Goal: Task Accomplishment & Management: Manage account settings

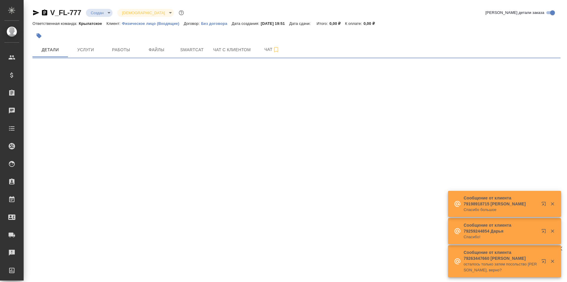
select select "RU"
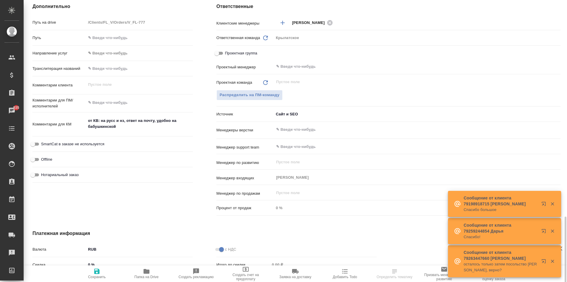
scroll to position [306, 0]
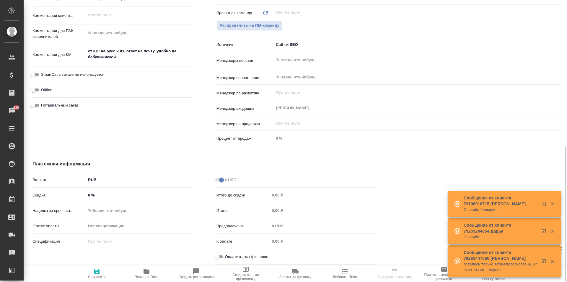
click at [218, 254] on input "Оплатить, как физ.лицо" at bounding box center [216, 256] width 21 height 7
checkbox input "true"
type textarea "x"
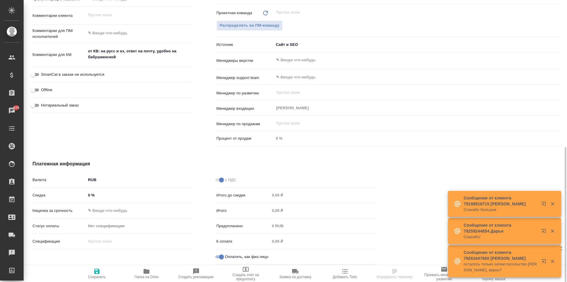
click at [71, 102] on span "Нотариальный заказ" at bounding box center [60, 105] width 38 height 6
click at [43, 102] on input "Нотариальный заказ" at bounding box center [32, 105] width 21 height 7
checkbox input "true"
type textarea "x"
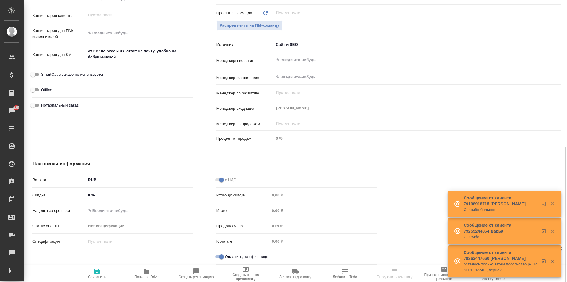
type textarea "x"
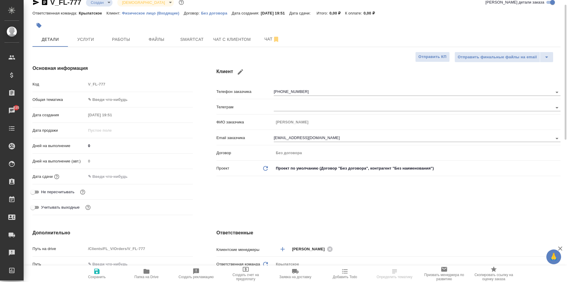
scroll to position [0, 0]
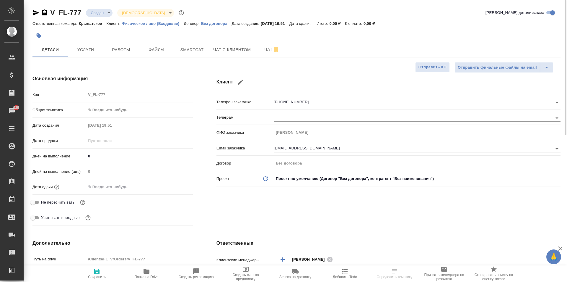
click at [98, 270] on icon "button" at bounding box center [96, 270] width 5 height 5
type textarea "x"
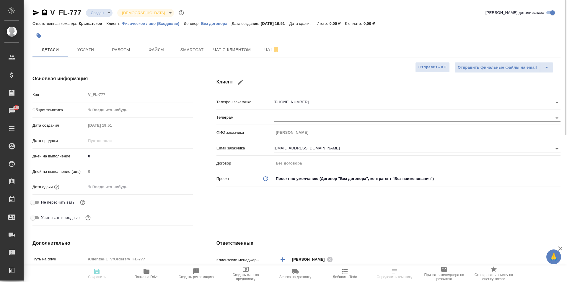
type textarea "x"
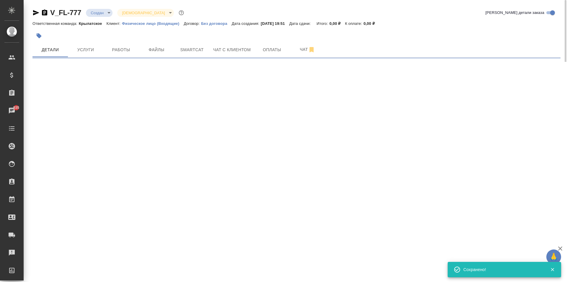
click at [42, 39] on button "button" at bounding box center [38, 35] width 13 height 13
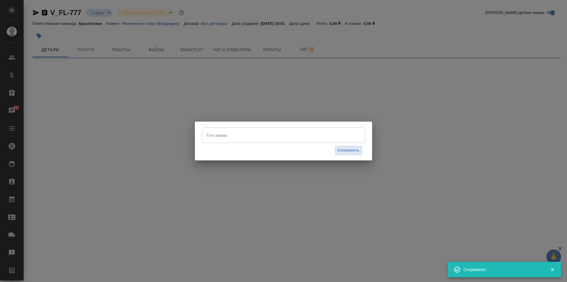
select select "RU"
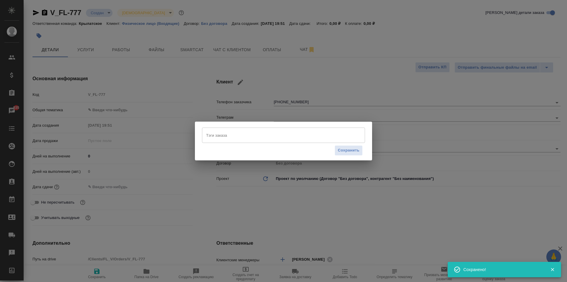
type textarea "x"
click at [264, 142] on div "Тэги заказа" at bounding box center [283, 134] width 163 height 15
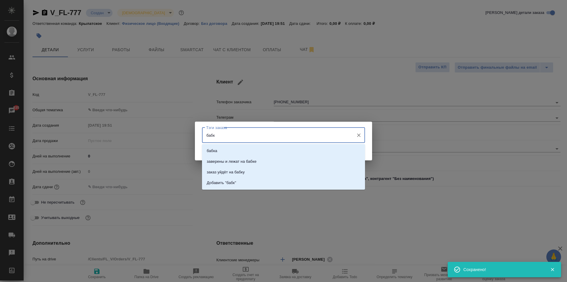
type input "бабку"
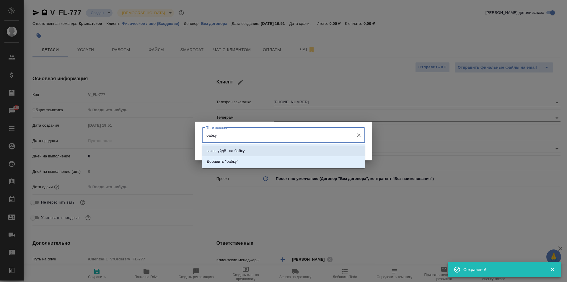
click at [253, 152] on li "заказ уйдёт на бабку" at bounding box center [283, 150] width 163 height 11
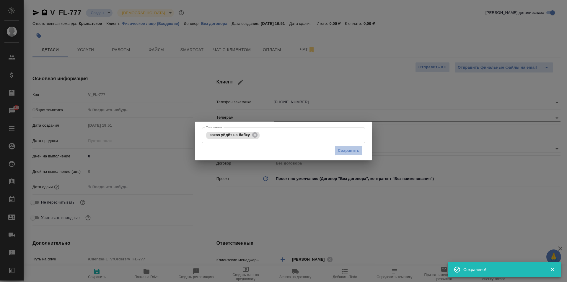
drag, startPoint x: 339, startPoint y: 147, endPoint x: 332, endPoint y: 144, distance: 7.2
click at [339, 147] on span "Сохранить" at bounding box center [349, 150] width 22 height 7
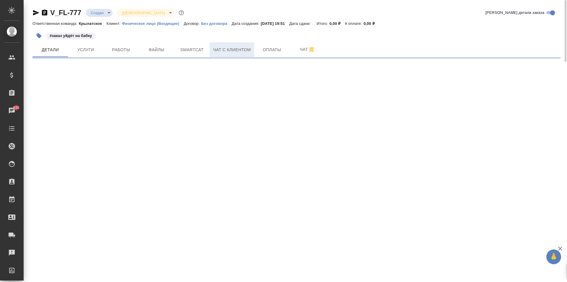
select select "RU"
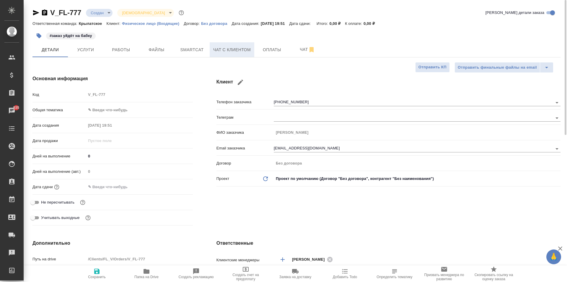
type textarea "x"
click at [144, 45] on button "Файлы" at bounding box center [156, 49] width 35 height 15
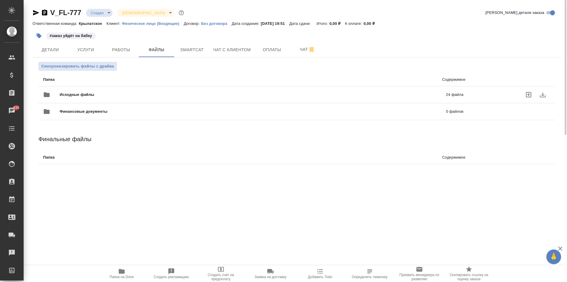
click at [101, 95] on span "Исходные файлы" at bounding box center [165, 95] width 211 height 6
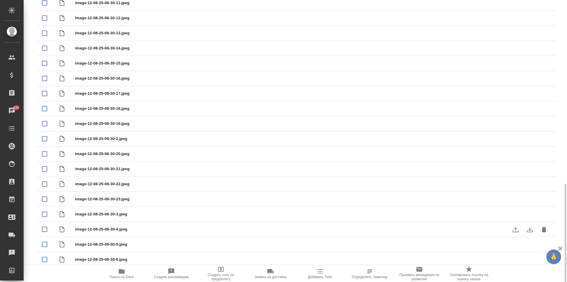
scroll to position [211, 0]
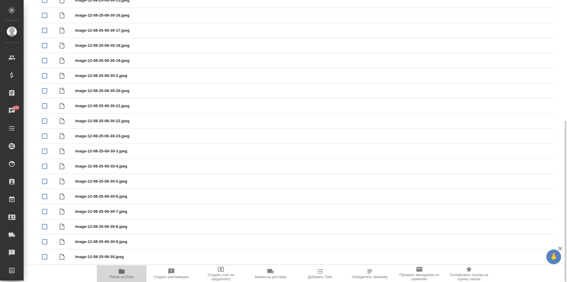
click at [136, 272] on span "Папка на Drive" at bounding box center [121, 272] width 43 height 11
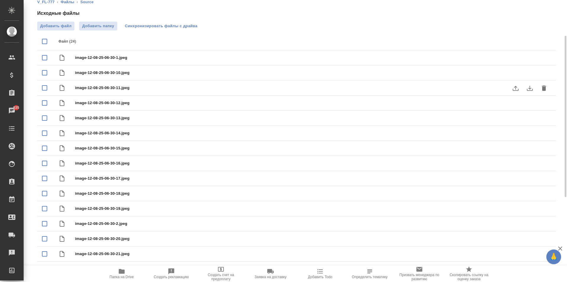
scroll to position [0, 0]
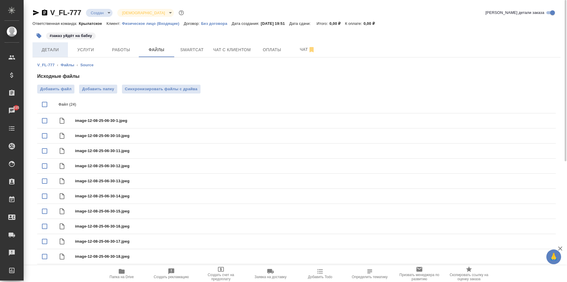
click at [49, 50] on span "Детали" at bounding box center [50, 49] width 28 height 7
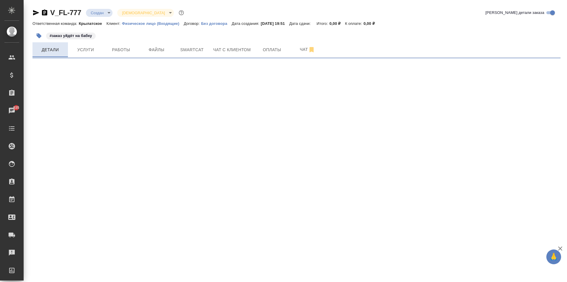
select select "RU"
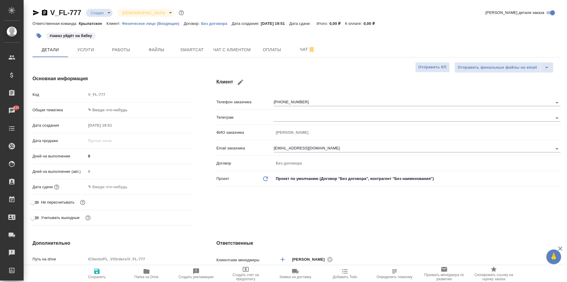
type textarea "x"
click at [135, 103] on div "Код V_FL-777" at bounding box center [112, 96] width 160 height 15
click at [135, 110] on body "🙏 .cls-1 fill:#fff; AWATERA Kasymov Timur Клиенты Спецификации Заказы 935 Чаты …" at bounding box center [283, 141] width 567 height 282
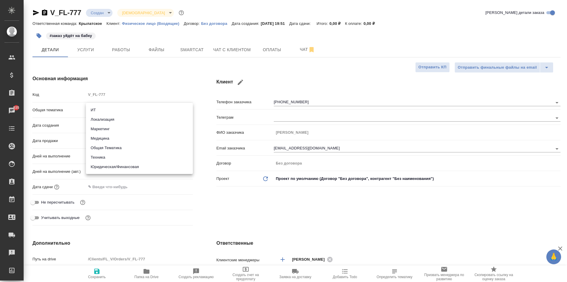
drag, startPoint x: 127, startPoint y: 171, endPoint x: 129, endPoint y: 168, distance: 3.6
click at [128, 170] on li "Юридическая/Финансовая" at bounding box center [139, 166] width 107 height 9
type input "yr-fn"
type textarea "x"
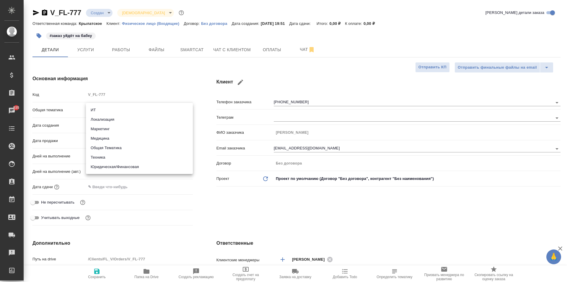
type textarea "x"
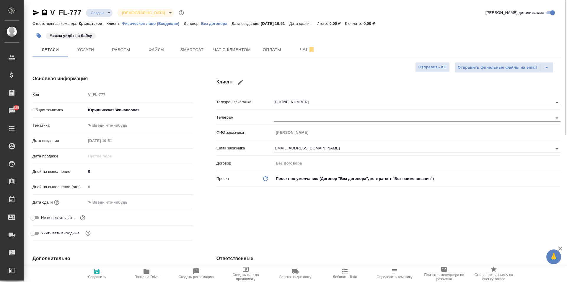
click at [119, 123] on body "🙏 .cls-1 fill:#fff; AWATERA Kasymov Timur Клиенты Спецификации Заказы 935 Чаты …" at bounding box center [283, 141] width 567 height 282
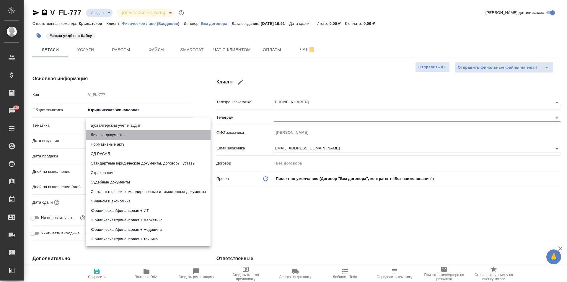
click at [115, 134] on li "Личные документы" at bounding box center [148, 134] width 125 height 9
type textarea "x"
type input "5a8b8b956a9677013d343cfe"
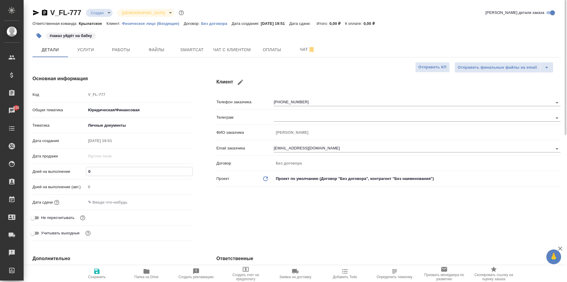
drag, startPoint x: 108, startPoint y: 172, endPoint x: 73, endPoint y: 176, distance: 34.8
click at [74, 172] on div "Дней на выполнение 0" at bounding box center [112, 171] width 160 height 10
type input "1"
type textarea "x"
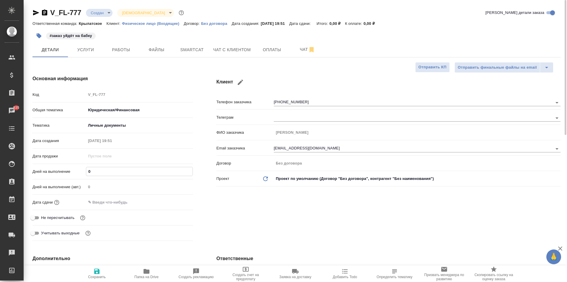
type textarea "x"
type input "1"
click at [96, 200] on input "text" at bounding box center [112, 202] width 52 height 9
click at [172, 203] on div at bounding box center [139, 201] width 107 height 9
click at [177, 201] on icon "button" at bounding box center [175, 201] width 7 height 7
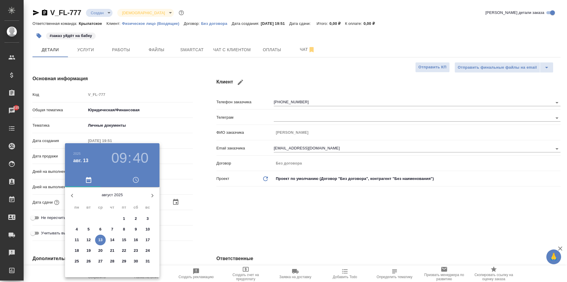
click at [113, 240] on p "14" at bounding box center [112, 240] width 4 height 6
type input "14.08.2025 09:40"
type textarea "x"
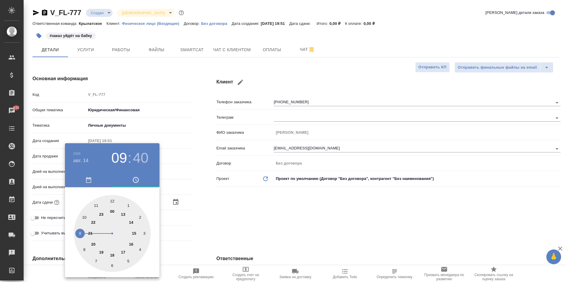
drag, startPoint x: 87, startPoint y: 216, endPoint x: 97, endPoint y: 206, distance: 14.4
click at [87, 215] on div at bounding box center [112, 233] width 77 height 77
type input "14.08.2025 10:40"
type textarea "x"
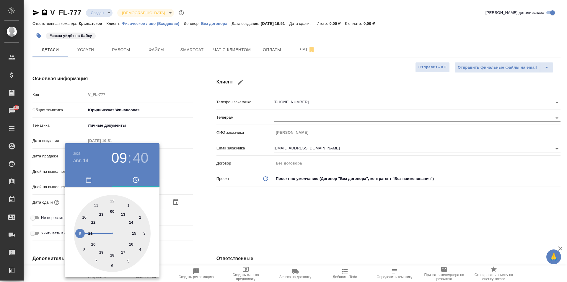
type textarea "x"
type input "14.08.2025 10:58"
type textarea "x"
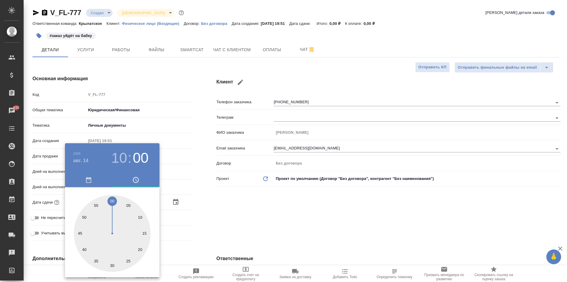
type input "14.08.2025 10:00"
type textarea "x"
click at [112, 201] on div at bounding box center [112, 233] width 77 height 77
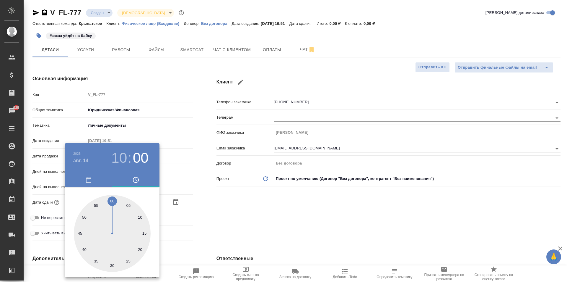
type textarea "x"
click at [186, 214] on div at bounding box center [283, 141] width 567 height 282
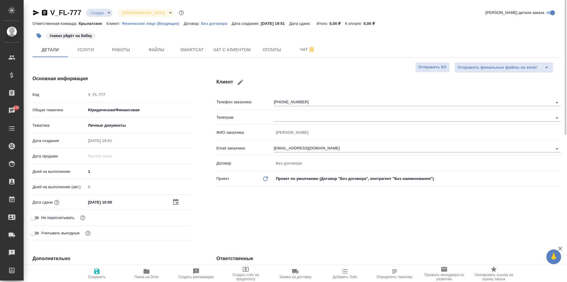
click at [61, 218] on span "Не пересчитывать" at bounding box center [57, 217] width 33 height 6
click at [43, 218] on input "Не пересчитывать" at bounding box center [32, 217] width 21 height 7
checkbox input "true"
type textarea "x"
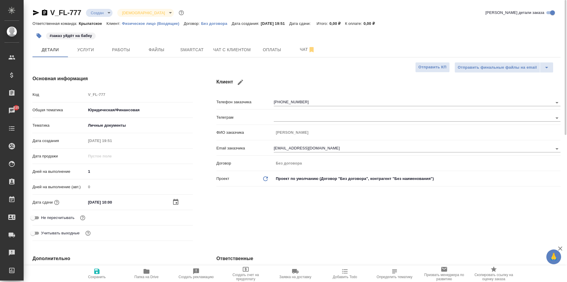
type textarea "x"
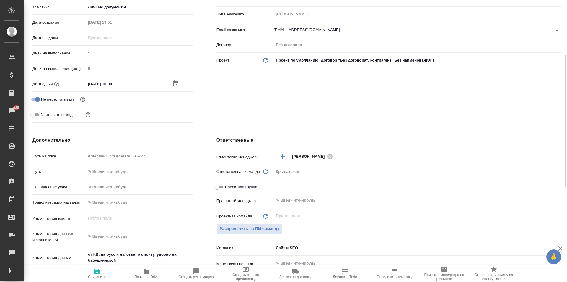
click at [132, 193] on div "Направление услуг ✎ Введи что-нибудь" at bounding box center [112, 188] width 160 height 15
click at [131, 187] on body "🙏 .cls-1 fill:#fff; AWATERA Kasymov Timur Клиенты Спецификации Заказы 935 Чаты …" at bounding box center [283, 141] width 567 height 282
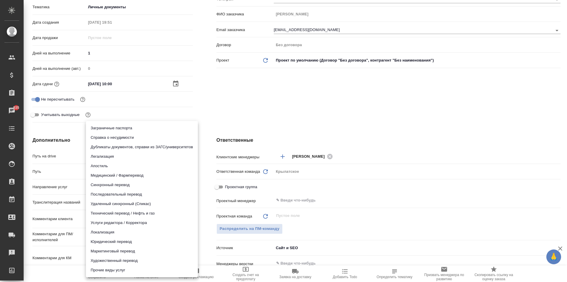
click at [107, 238] on li "Юридический перевод" at bounding box center [142, 241] width 112 height 9
type input "legalTranslation"
type textarea "x"
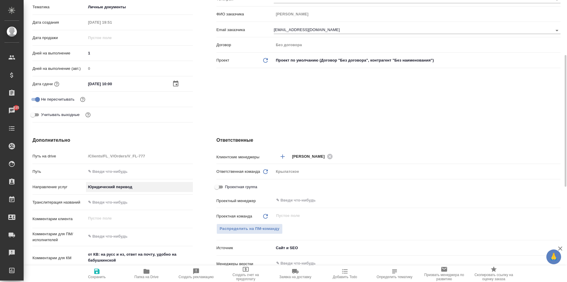
scroll to position [236, 0]
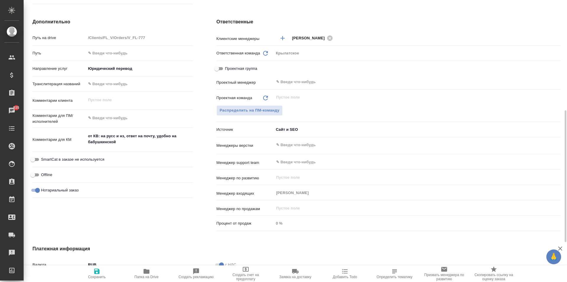
click at [90, 273] on span "Сохранить" at bounding box center [97, 272] width 43 height 11
type textarea "x"
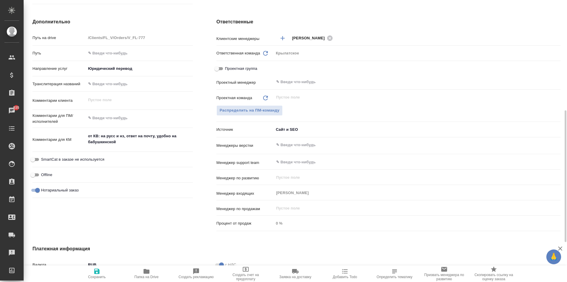
type textarea "x"
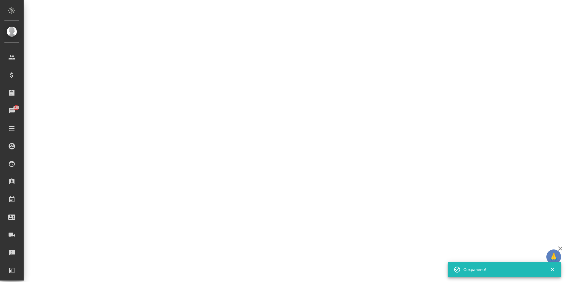
select select "RU"
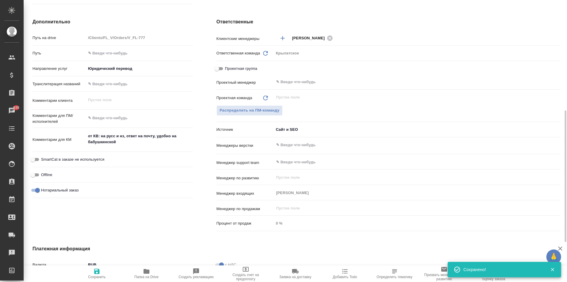
type textarea "x"
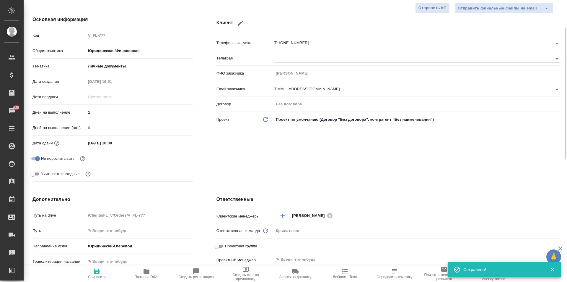
scroll to position [0, 0]
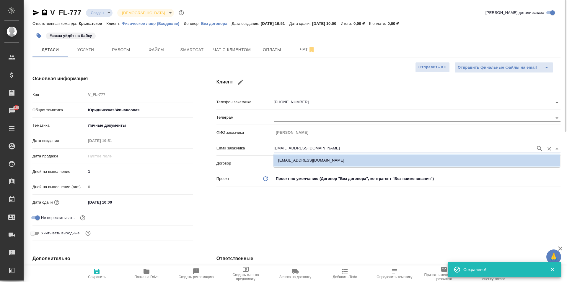
drag, startPoint x: 311, startPoint y: 146, endPoint x: 245, endPoint y: 142, distance: 66.0
click at [245, 142] on div "Email заказчика oksik.2001@mail.ru" at bounding box center [389, 147] width 344 height 10
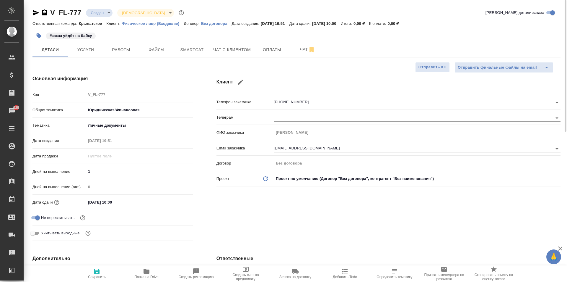
type textarea "x"
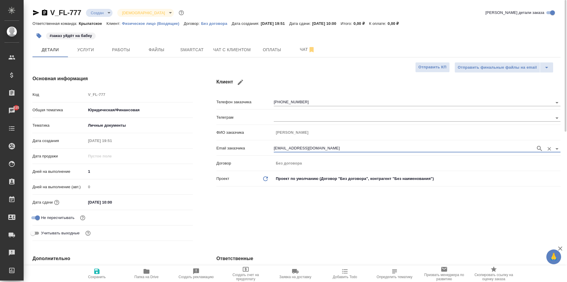
type textarea "x"
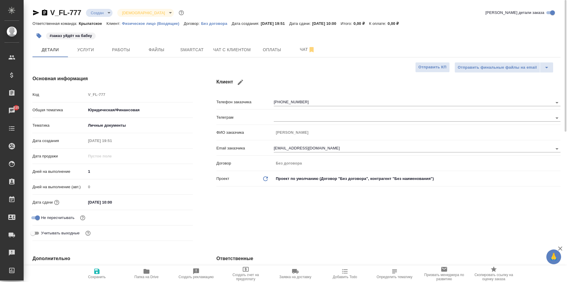
type textarea "x"
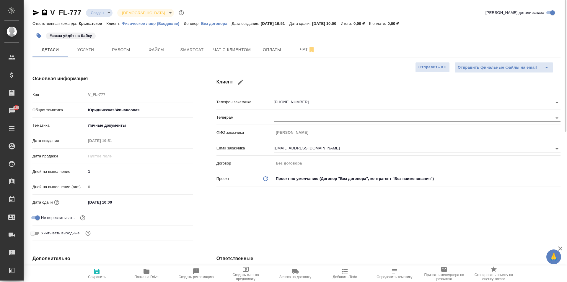
type textarea "x"
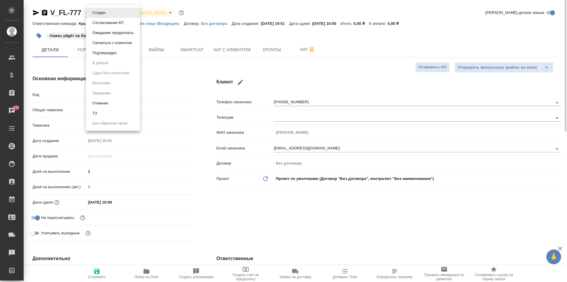
click at [87, 10] on body "🙏 .cls-1 fill:#fff; AWATERA Kasymov Timur Клиенты Спецификации Заказы 935 Чаты …" at bounding box center [283, 141] width 567 height 282
click at [107, 16] on button "Ожидание предоплаты" at bounding box center [99, 12] width 17 height 6
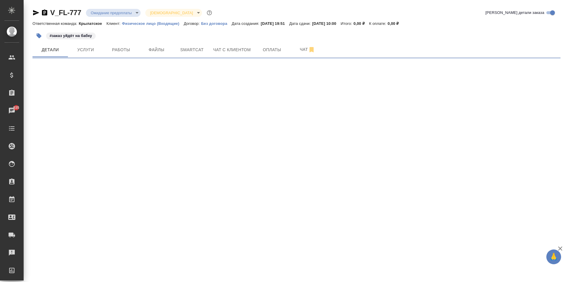
select select "RU"
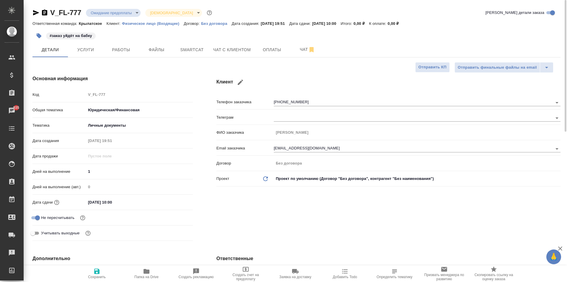
type textarea "x"
click at [95, 51] on span "Услуги" at bounding box center [85, 49] width 28 height 7
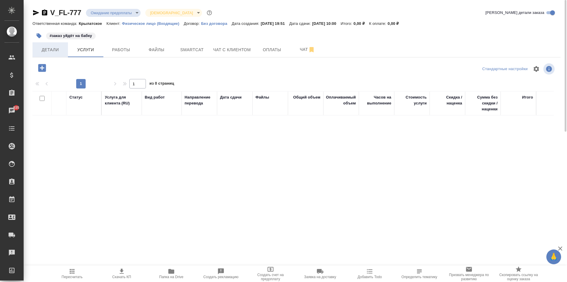
click at [51, 48] on span "Детали" at bounding box center [50, 49] width 28 height 7
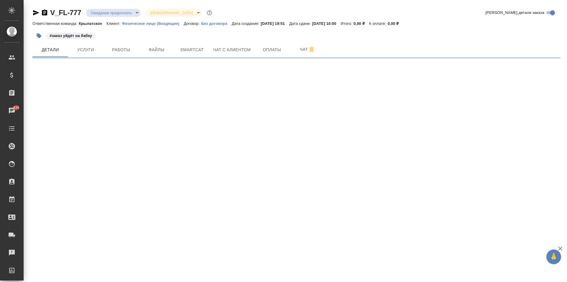
select select "RU"
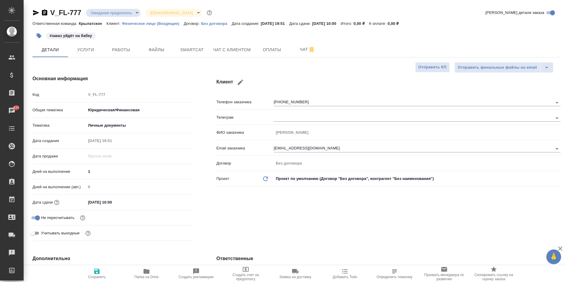
type textarea "x"
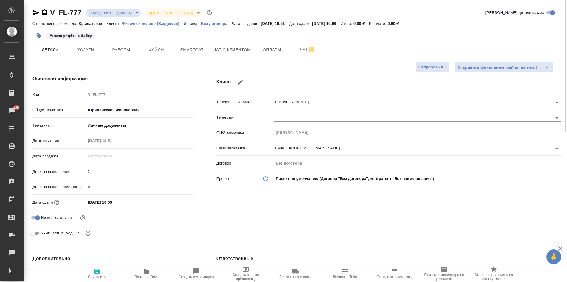
type textarea "x"
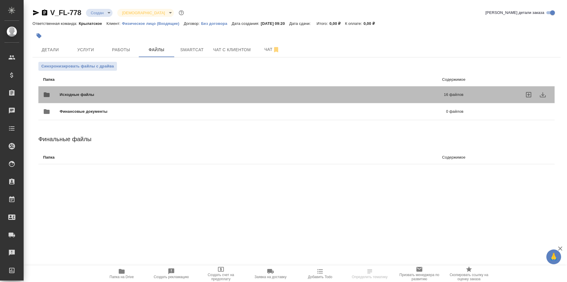
click at [87, 84] on div "Исходные файлы 16 файлов" at bounding box center [253, 95] width 432 height 26
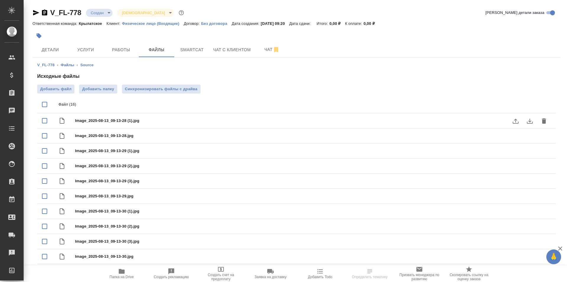
scroll to position [90, 0]
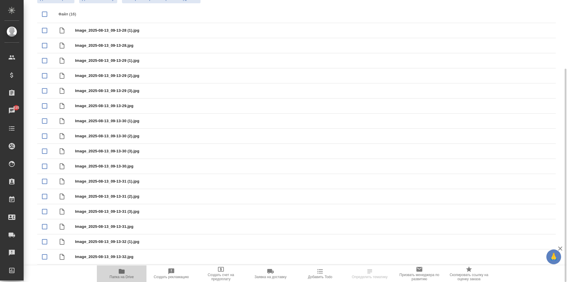
click at [128, 273] on span "Папка на Drive" at bounding box center [121, 272] width 43 height 11
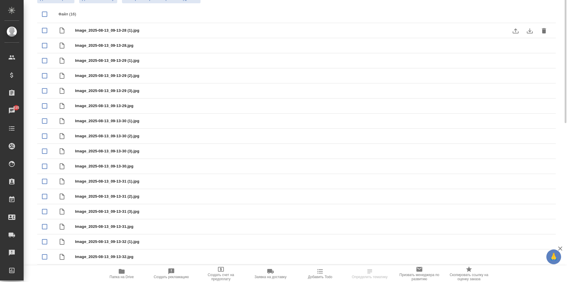
scroll to position [0, 0]
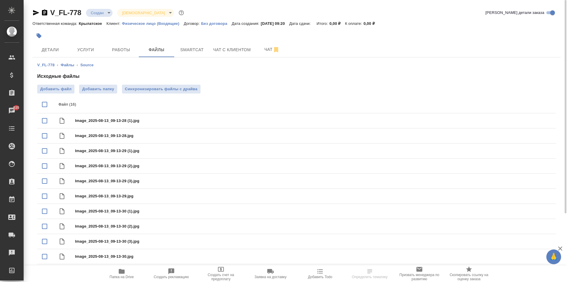
drag, startPoint x: 58, startPoint y: 54, endPoint x: 75, endPoint y: 57, distance: 17.2
click at [58, 53] on button "Детали" at bounding box center [49, 49] width 35 height 15
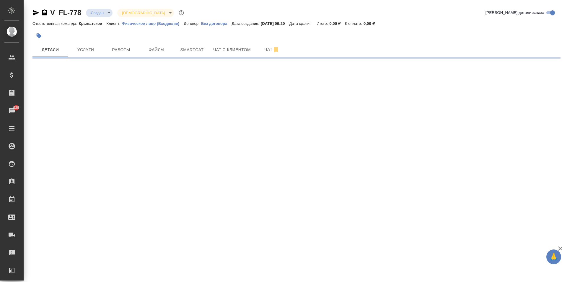
select select "RU"
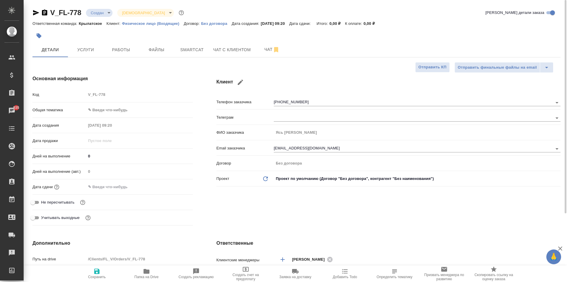
type textarea "x"
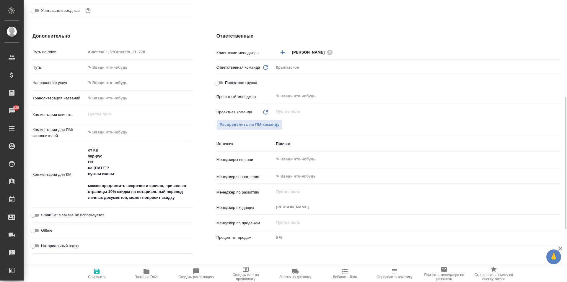
scroll to position [319, 0]
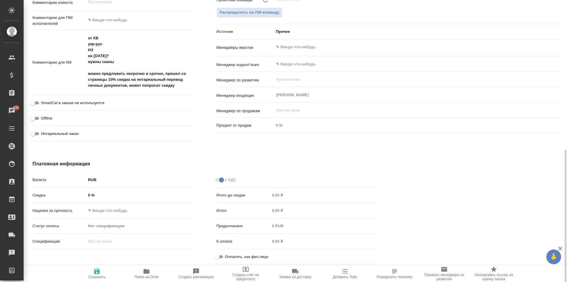
click at [217, 257] on input "Оплатить, как физ.лицо" at bounding box center [216, 256] width 21 height 7
checkbox input "true"
type textarea "x"
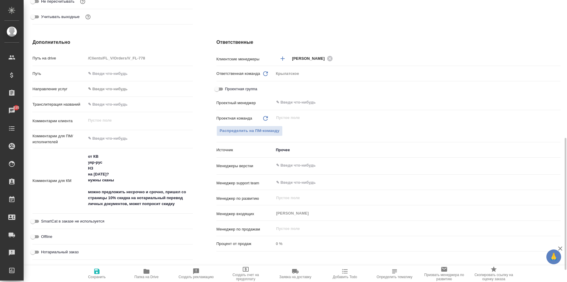
scroll to position [230, 0]
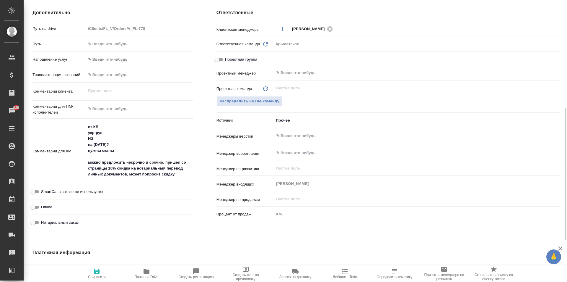
click at [69, 223] on span "Нотариальный заказ" at bounding box center [60, 222] width 38 height 6
click at [43, 223] on input "Нотариальный заказ" at bounding box center [32, 222] width 21 height 7
checkbox input "true"
type textarea "x"
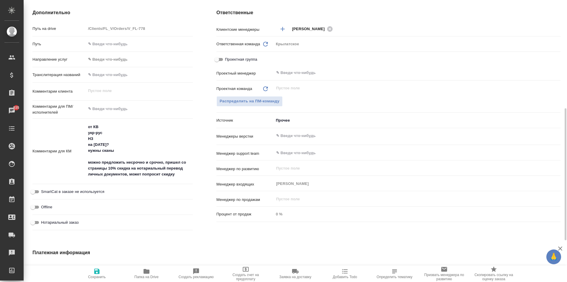
type textarea "x"
click at [87, 272] on span "Сохранить" at bounding box center [97, 272] width 43 height 11
type textarea "x"
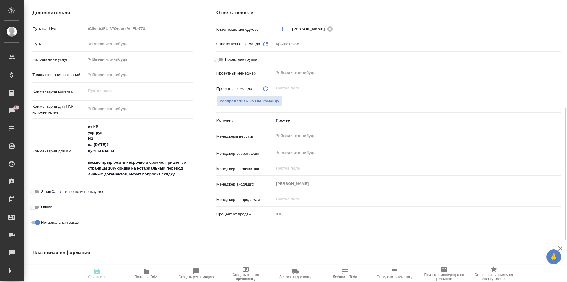
type textarea "x"
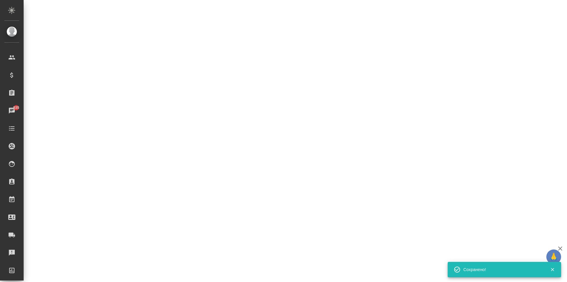
select select "RU"
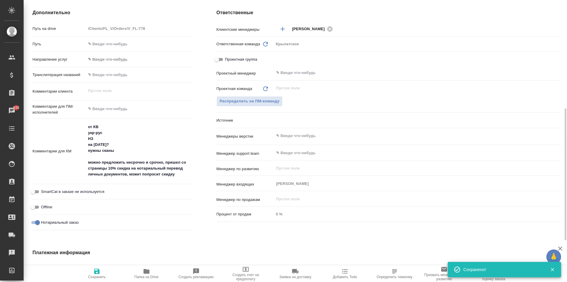
type textarea "x"
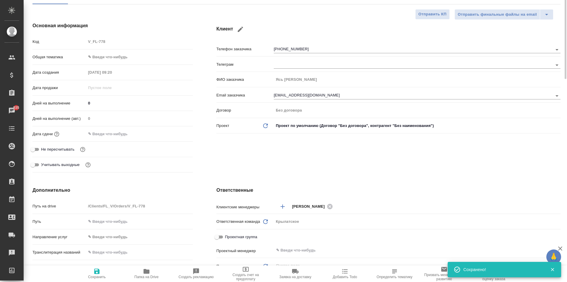
scroll to position [0, 0]
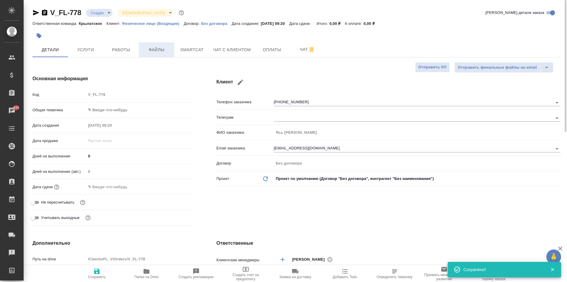
click at [160, 43] on button "Файлы" at bounding box center [156, 49] width 35 height 15
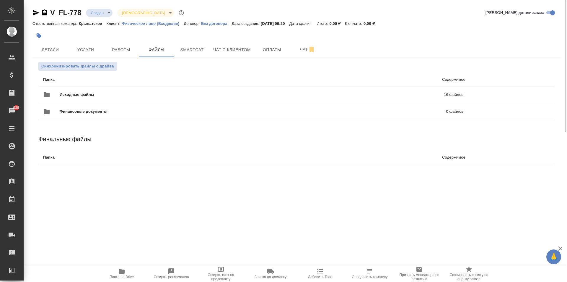
click at [82, 79] on p "Папка" at bounding box center [145, 80] width 205 height 6
click at [86, 45] on button "Услуги" at bounding box center [85, 49] width 35 height 15
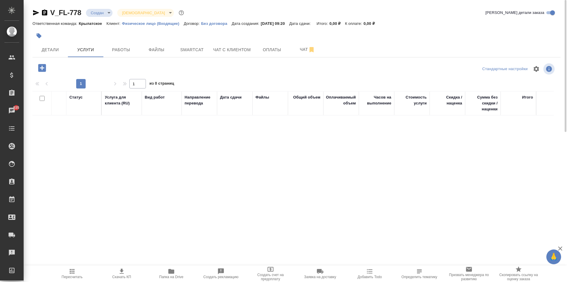
click at [40, 68] on icon "button" at bounding box center [42, 68] width 8 height 8
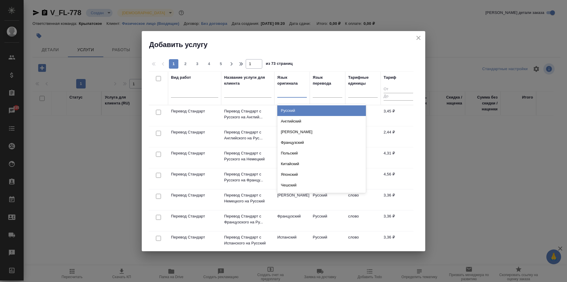
click at [287, 93] on div at bounding box center [292, 91] width 30 height 9
type input "ук"
click at [294, 108] on div "Украинский" at bounding box center [321, 110] width 89 height 11
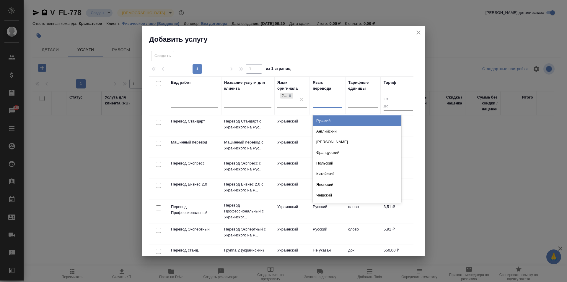
click at [321, 103] on div at bounding box center [328, 101] width 30 height 9
click at [326, 117] on div "Русский" at bounding box center [357, 120] width 89 height 11
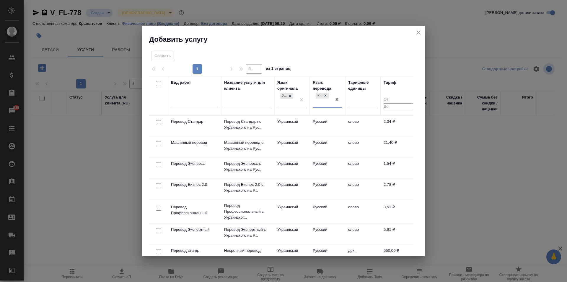
click at [311, 123] on td "Русский" at bounding box center [327, 125] width 35 height 21
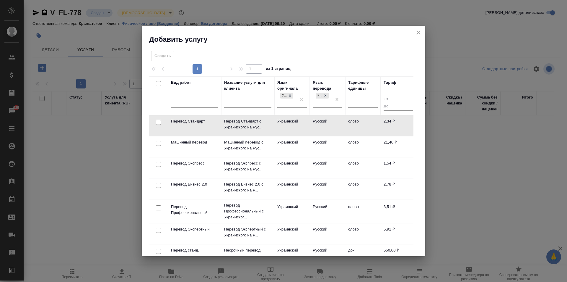
click at [311, 123] on td "Русский" at bounding box center [327, 125] width 35 height 21
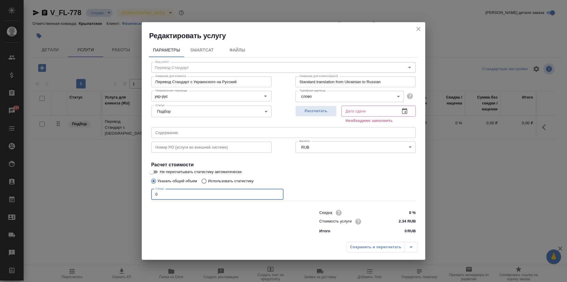
drag, startPoint x: 170, startPoint y: 194, endPoint x: 148, endPoint y: 192, distance: 22.0
click at [148, 192] on div "Параметры SmartCat Файлы Вид работ Перевод Стандарт Вид работ Название для клие…" at bounding box center [284, 139] width 284 height 198
type input "1"
click at [317, 117] on div "Рассчитать" at bounding box center [315, 113] width 41 height 21
click at [318, 115] on button "Рассчитать" at bounding box center [315, 110] width 41 height 11
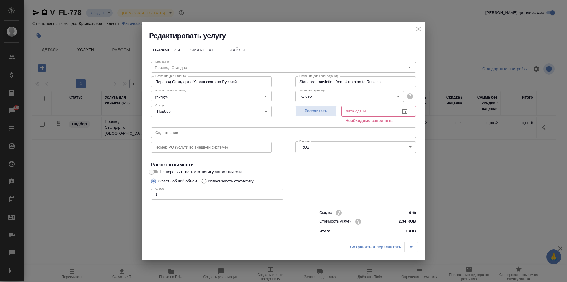
type input "13.08.2025 09:47"
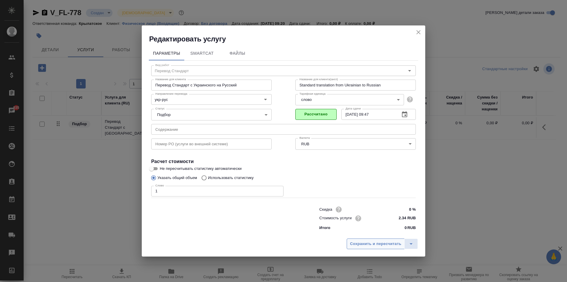
click at [369, 241] on span "Сохранить и пересчитать" at bounding box center [375, 243] width 51 height 7
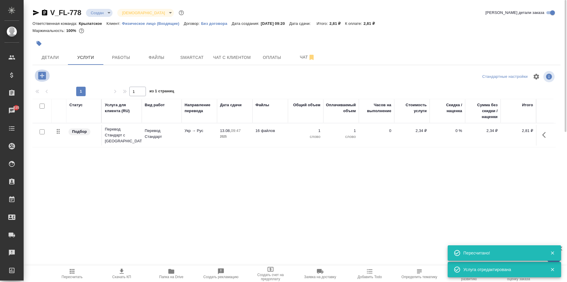
click at [40, 71] on icon "button" at bounding box center [42, 75] width 10 height 10
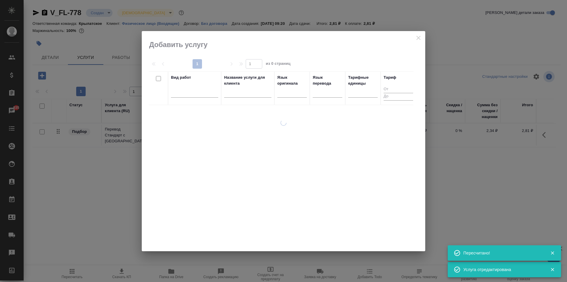
click at [200, 98] on div at bounding box center [194, 93] width 47 height 15
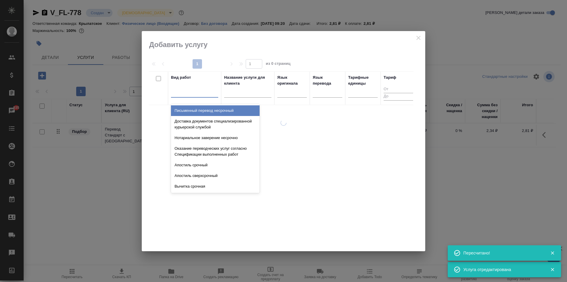
click at [199, 94] on div at bounding box center [194, 91] width 47 height 9
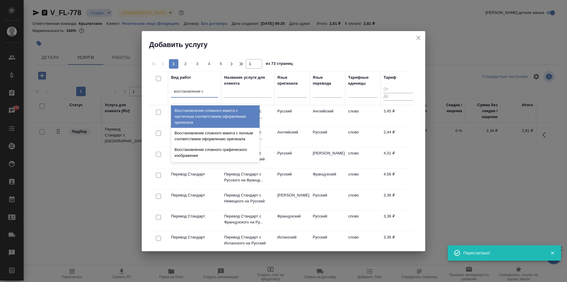
type input "восстановление сл"
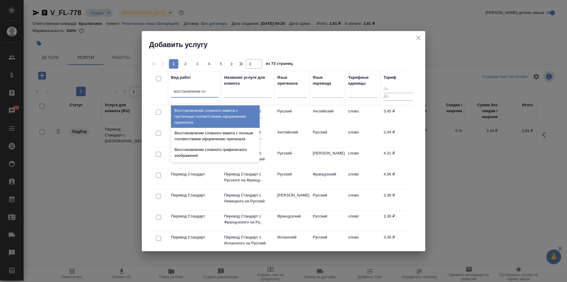
click at [239, 111] on div "Восстановление сложного макета с частичным соответствием оформлению оригинала" at bounding box center [215, 116] width 89 height 22
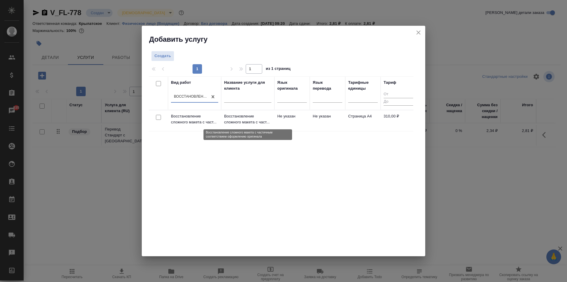
click at [267, 115] on p "Восстановление сложного макета с част..." at bounding box center [247, 119] width 47 height 12
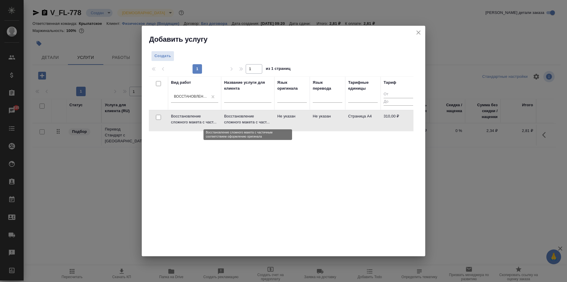
click at [267, 115] on p "Восстановление сложного макета с част..." at bounding box center [247, 119] width 47 height 12
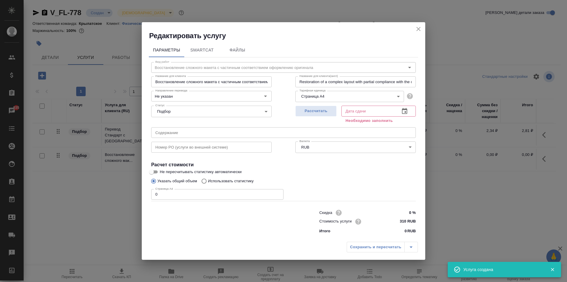
click at [236, 242] on div "Сохранить и пересчитать" at bounding box center [284, 248] width 284 height 21
drag, startPoint x: 177, startPoint y: 196, endPoint x: 147, endPoint y: 190, distance: 30.5
click at [147, 190] on div "Параметры SmartCat Файлы Вид работ Восстановление сложного макета с частичным с…" at bounding box center [284, 139] width 284 height 198
type input "16"
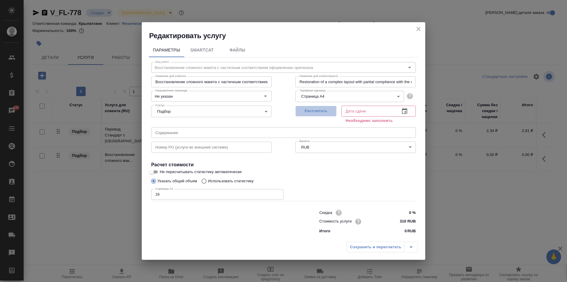
drag, startPoint x: 331, startPoint y: 110, endPoint x: 365, endPoint y: 165, distance: 64.2
click at [331, 110] on span "Рассчитать" at bounding box center [316, 111] width 35 height 7
type input "13.08.2025 13:12"
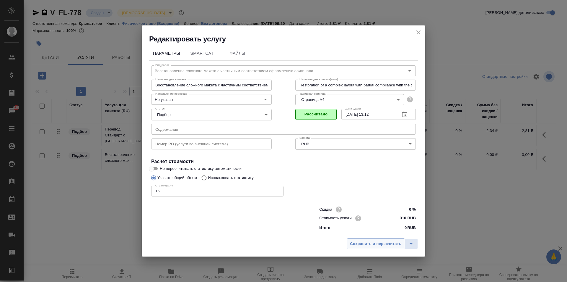
click at [364, 247] on button "Сохранить и пересчитать" at bounding box center [376, 243] width 58 height 11
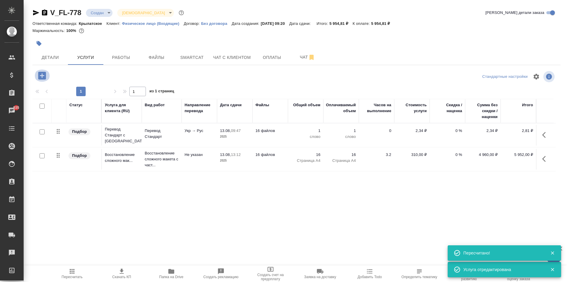
click at [40, 73] on icon "button" at bounding box center [42, 75] width 8 height 8
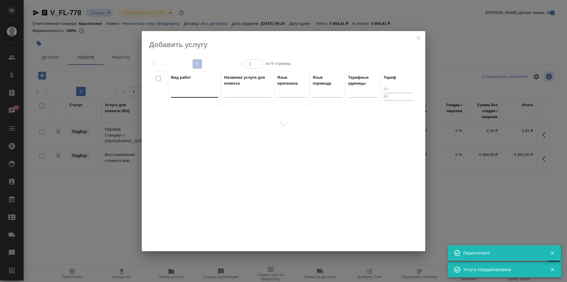
click at [186, 93] on div at bounding box center [194, 91] width 47 height 9
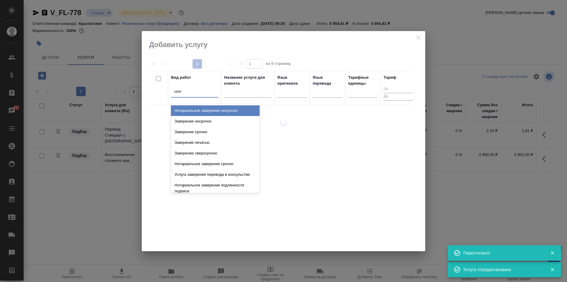
type input "завер"
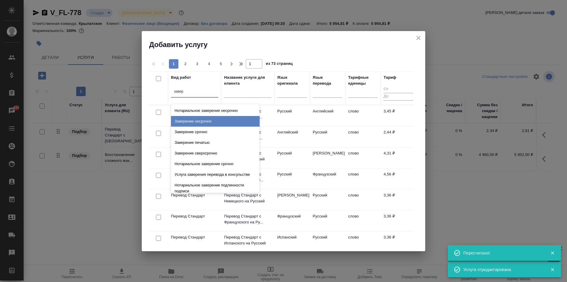
click at [229, 121] on div "Заверение несрочно" at bounding box center [215, 121] width 89 height 11
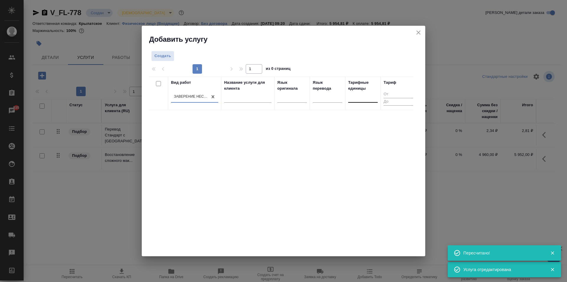
click at [354, 97] on div at bounding box center [363, 96] width 30 height 9
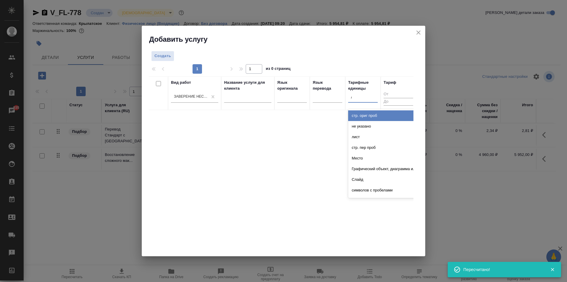
type input "до"
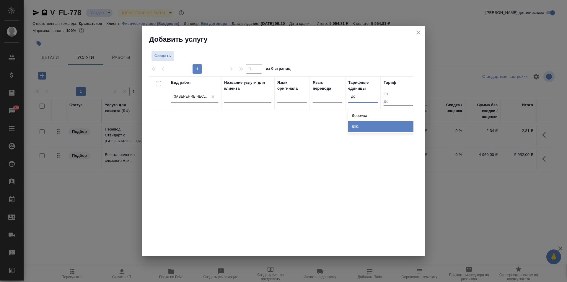
click at [371, 128] on div "док." at bounding box center [392, 126] width 89 height 11
click at [164, 56] on span "Создать" at bounding box center [162, 56] width 17 height 7
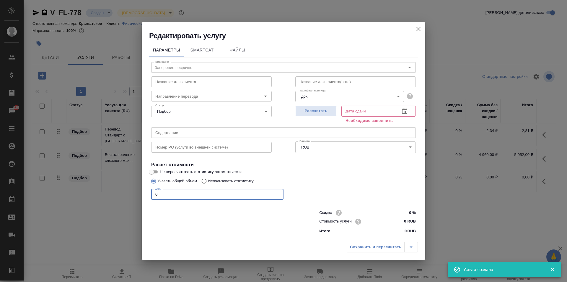
drag, startPoint x: 180, startPoint y: 193, endPoint x: 134, endPoint y: 186, distance: 47.3
click at [134, 186] on div "Редактировать услугу Параметры SmartCat Файлы Вид работ Заверение несрочно Вид …" at bounding box center [283, 141] width 567 height 282
type input "1"
click at [396, 221] on input "0 RUB" at bounding box center [405, 221] width 22 height 9
type input "700 RUB"
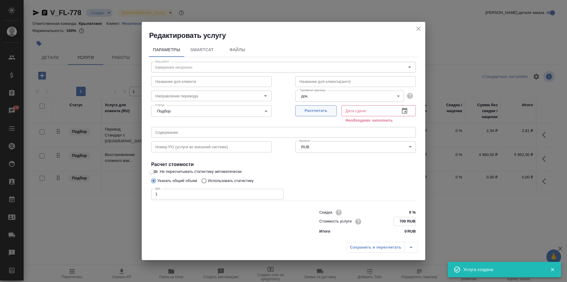
click at [314, 113] on span "Рассчитать" at bounding box center [316, 110] width 35 height 7
type input "13.08.2025 10:12"
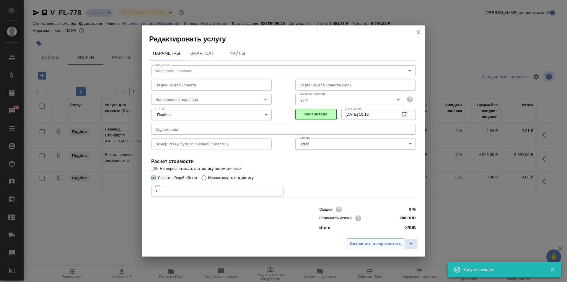
click at [361, 239] on button "Сохранить и пересчитать" at bounding box center [376, 243] width 58 height 11
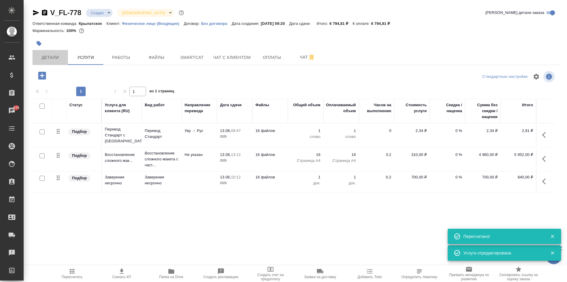
click at [51, 56] on span "Детали" at bounding box center [50, 57] width 28 height 7
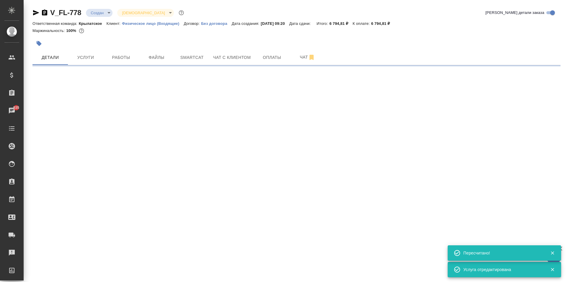
select select "RU"
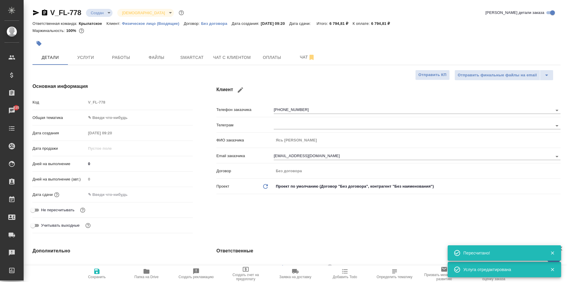
type textarea "x"
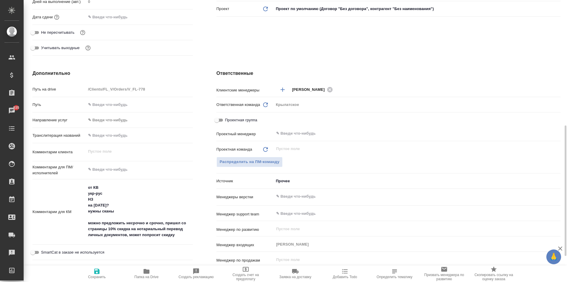
scroll to position [236, 0]
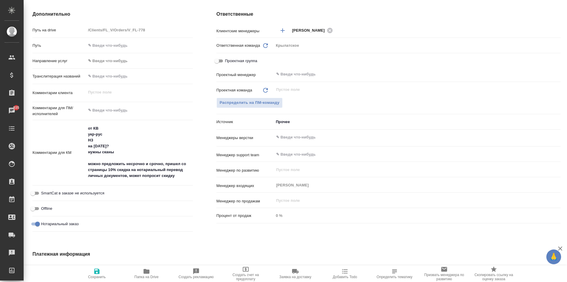
type textarea "x"
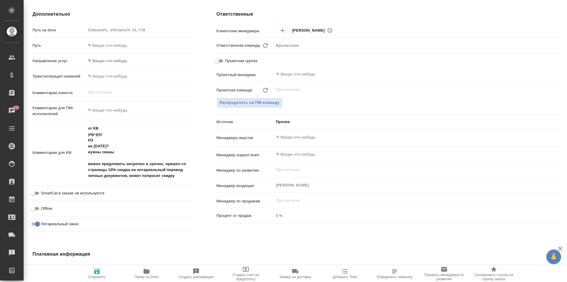
type textarea "x"
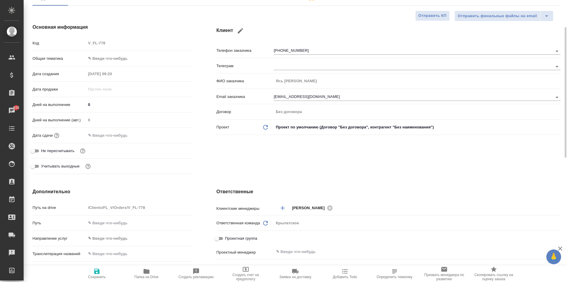
scroll to position [0, 0]
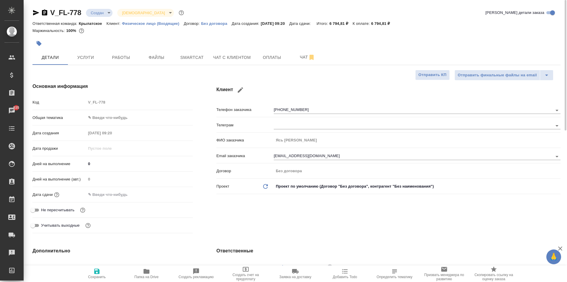
click at [108, 118] on body "🙏 .cls-1 fill:#fff; AWATERA Kasymov Timur Клиенты Спецификации Заказы 935 Чаты …" at bounding box center [283, 141] width 567 height 282
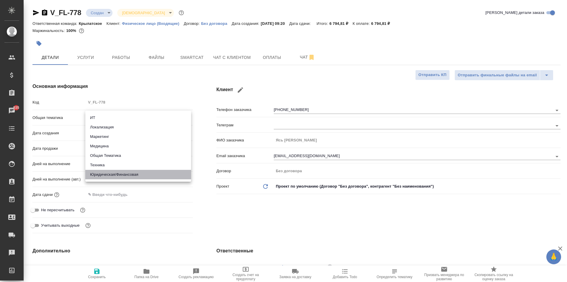
click at [114, 175] on li "Юридическая/Финансовая" at bounding box center [138, 174] width 106 height 9
type input "yr-fn"
type textarea "x"
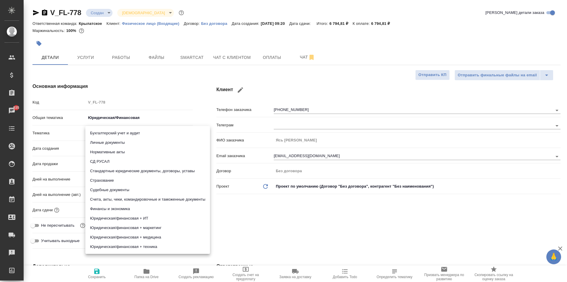
click at [105, 132] on body "🙏 .cls-1 fill:#fff; AWATERA Kasymov Timur Клиенты Спецификации Заказы 935 Чаты …" at bounding box center [283, 141] width 567 height 282
click at [104, 141] on li "Личные документы" at bounding box center [147, 142] width 125 height 9
type textarea "x"
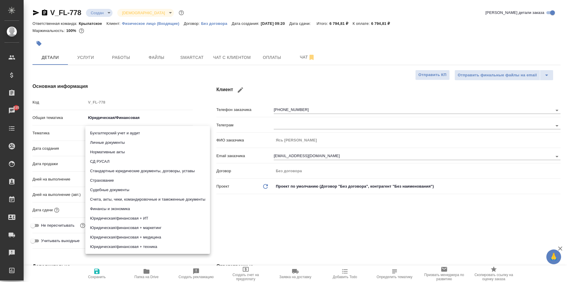
type input "5a8b8b956a9677013d343cfe"
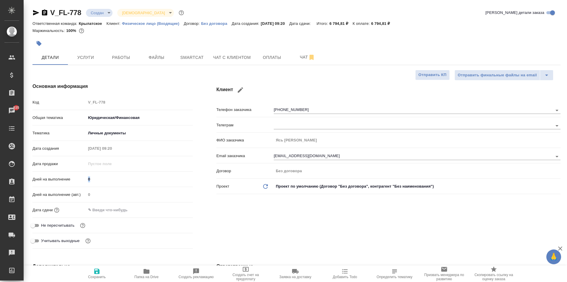
drag, startPoint x: 94, startPoint y: 182, endPoint x: 82, endPoint y: 180, distance: 11.7
click at [82, 180] on div "Дней на выполнение 0" at bounding box center [112, 181] width 160 height 15
click at [92, 176] on input "0" at bounding box center [139, 179] width 106 height 9
click at [92, 177] on input "0" at bounding box center [139, 179] width 106 height 9
type input "2"
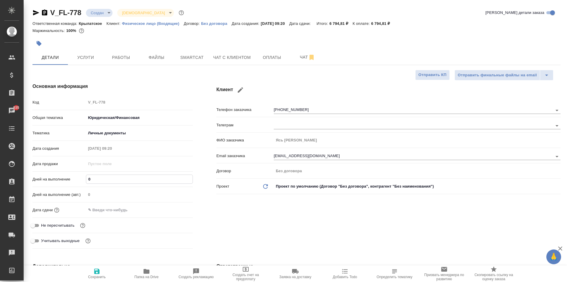
type textarea "x"
type input "2"
click at [97, 207] on div "Дата сдачи" at bounding box center [112, 209] width 160 height 10
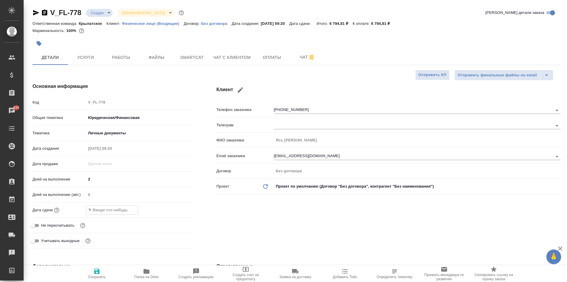
click at [133, 212] on input "text" at bounding box center [112, 209] width 52 height 9
click at [173, 208] on icon "button" at bounding box center [175, 209] width 5 height 6
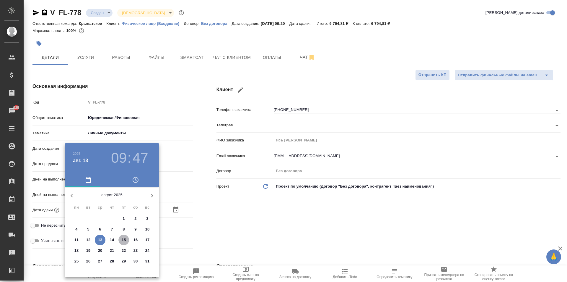
click at [123, 239] on p "15" at bounding box center [124, 240] width 4 height 6
type input "15.08.2025 09:47"
type textarea "x"
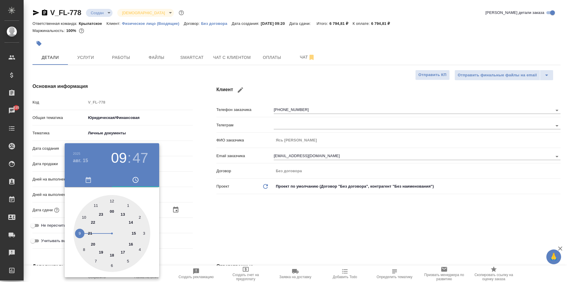
click at [112, 200] on div at bounding box center [112, 233] width 77 height 77
type input "15.08.2025 12:47"
type textarea "x"
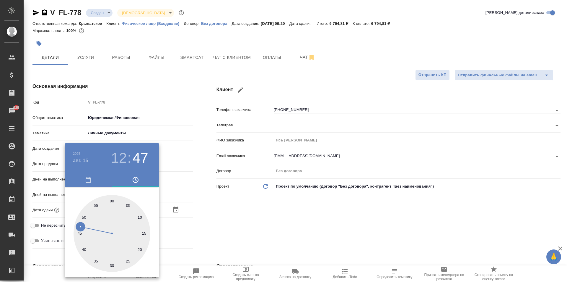
click at [112, 200] on div at bounding box center [112, 233] width 77 height 77
type input "[DATE] 12:00"
type textarea "x"
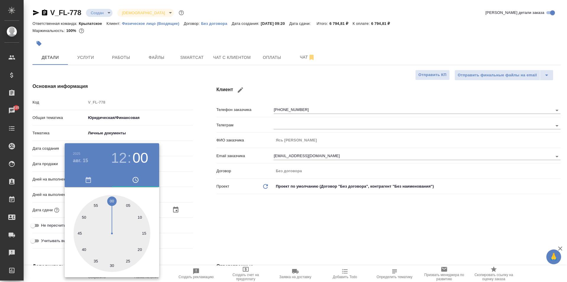
click at [112, 200] on div at bounding box center [112, 233] width 77 height 77
type textarea "x"
drag, startPoint x: 233, startPoint y: 223, endPoint x: 127, endPoint y: 235, distance: 106.4
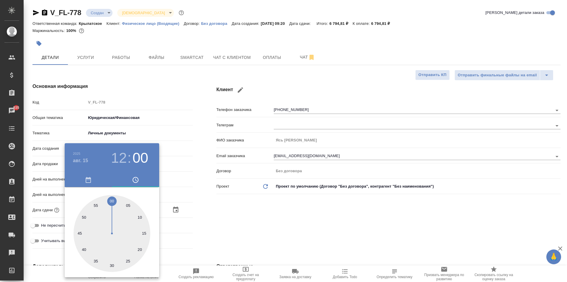
click at [232, 224] on div at bounding box center [283, 141] width 567 height 282
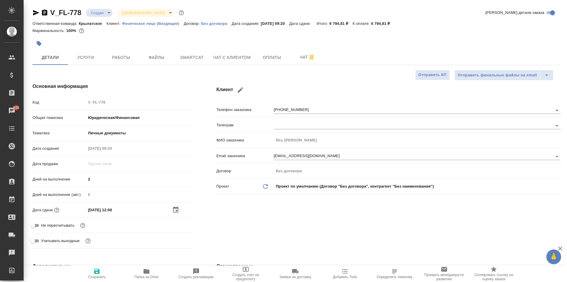
click at [43, 223] on span "Не пересчитывать" at bounding box center [57, 225] width 33 height 6
click at [43, 223] on input "Не пересчитывать" at bounding box center [32, 225] width 21 height 7
checkbox input "true"
type textarea "x"
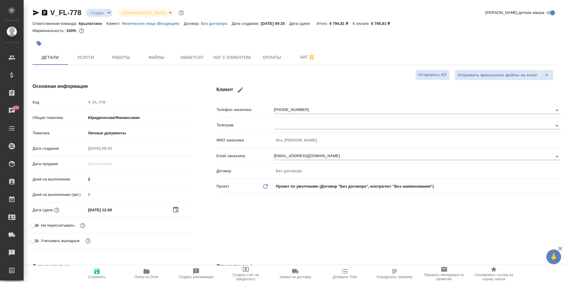
type textarea "x"
click at [91, 267] on button "Сохранить" at bounding box center [97, 273] width 50 height 17
type textarea "x"
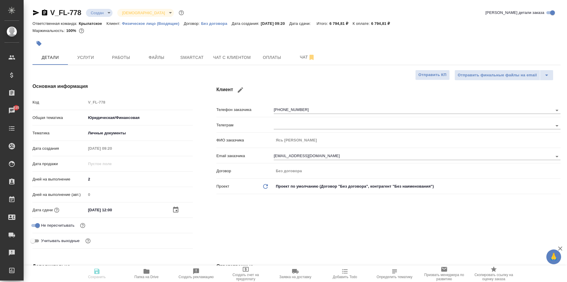
type textarea "x"
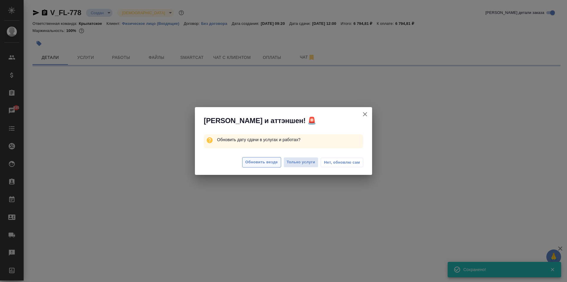
click at [255, 162] on span "Обновить везде" at bounding box center [261, 162] width 32 height 7
select select "RU"
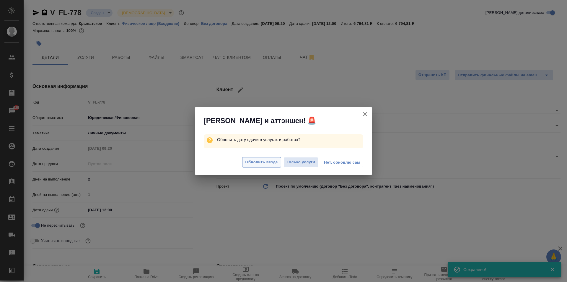
type textarea "x"
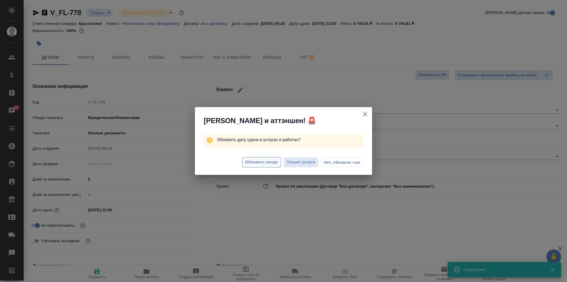
type textarea "x"
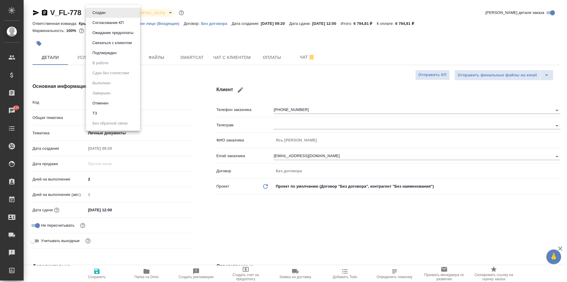
click at [109, 14] on body "🙏 .cls-1 fill:#fff; AWATERA Kasymov Timur Клиенты Спецификации Заказы 935 Чаты …" at bounding box center [283, 141] width 567 height 282
click at [119, 112] on li "ТЗ" at bounding box center [113, 113] width 54 height 10
type textarea "x"
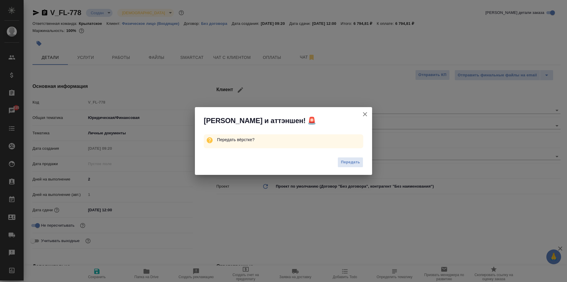
click at [351, 161] on span "Передать" at bounding box center [350, 162] width 19 height 7
type textarea "x"
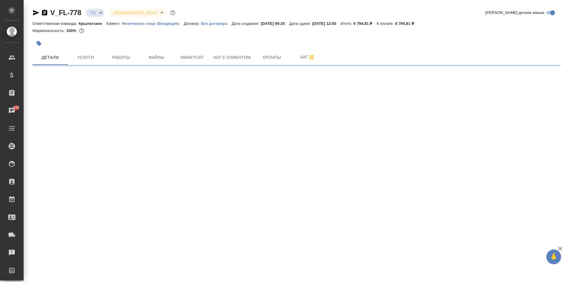
select select "RU"
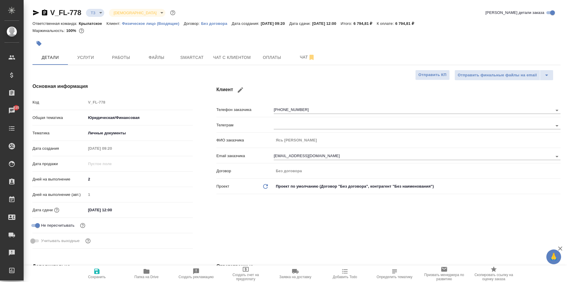
type textarea "x"
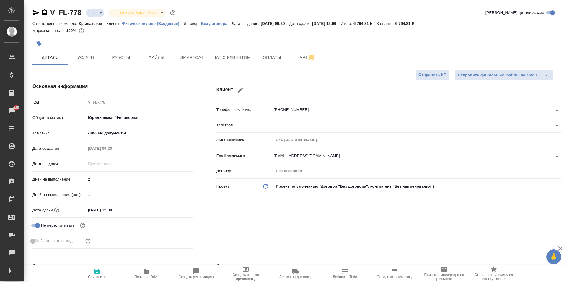
type textarea "x"
click at [77, 52] on button "Услуги" at bounding box center [85, 57] width 35 height 15
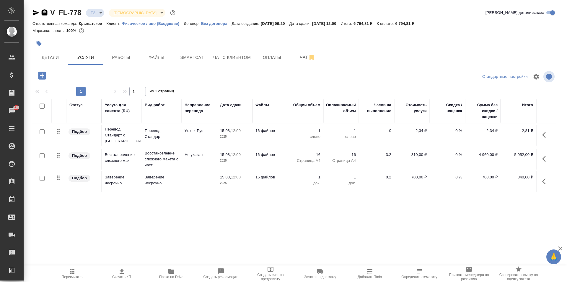
click at [46, 12] on icon "button" at bounding box center [44, 12] width 5 height 6
click at [54, 53] on button "Детали" at bounding box center [49, 57] width 35 height 15
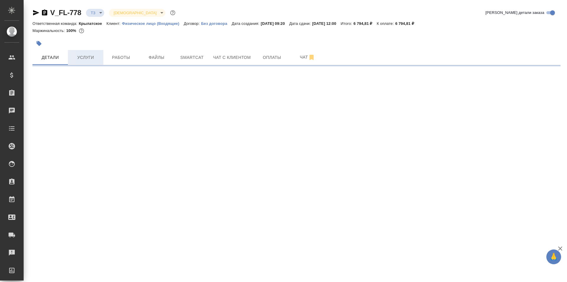
select select "RU"
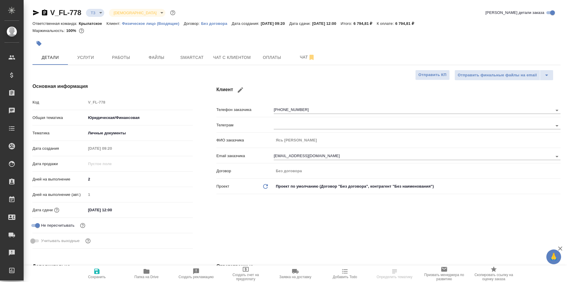
type textarea "x"
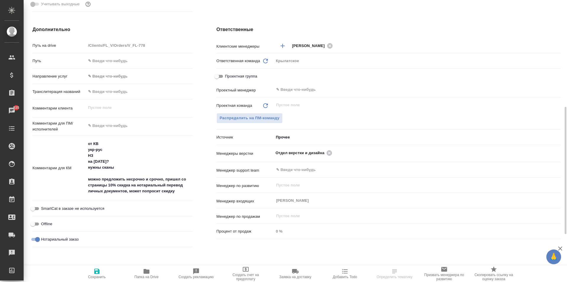
scroll to position [266, 0]
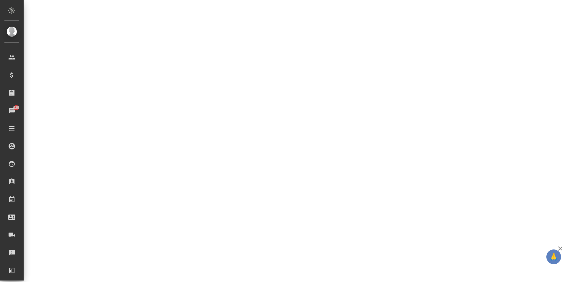
select select "RU"
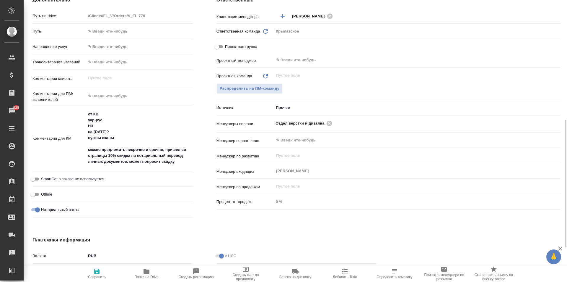
type textarea "x"
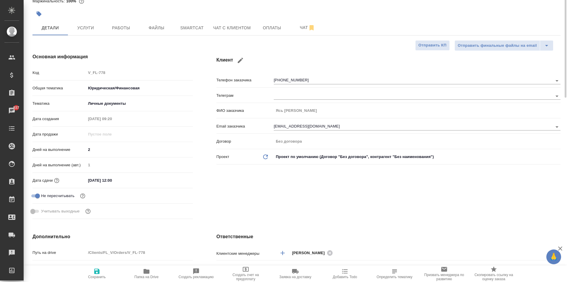
scroll to position [0, 0]
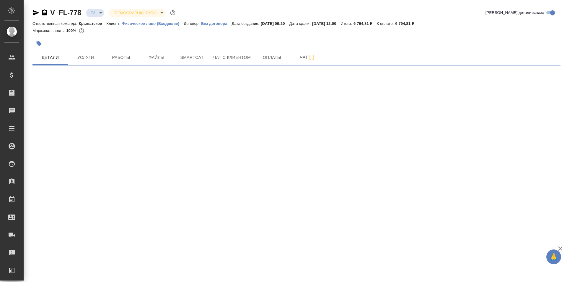
select select "RU"
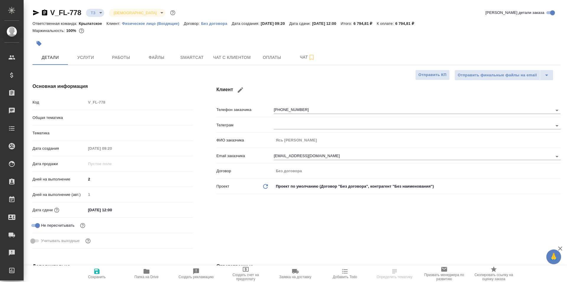
type textarea "x"
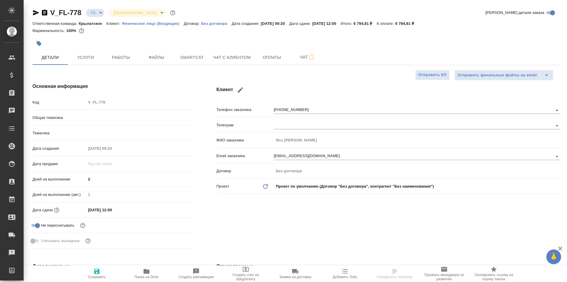
type textarea "x"
click at [298, 62] on button "Чат" at bounding box center [307, 57] width 35 height 15
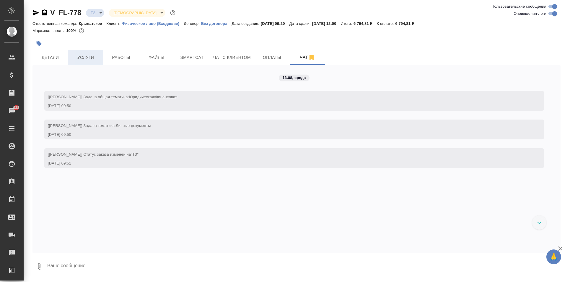
click at [92, 57] on span "Услуги" at bounding box center [85, 57] width 28 height 7
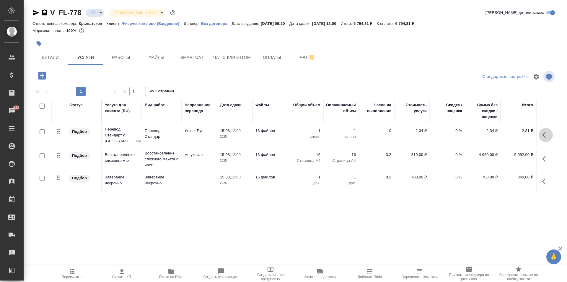
drag, startPoint x: 544, startPoint y: 132, endPoint x: 540, endPoint y: 136, distance: 5.5
click at [544, 132] on icon "button" at bounding box center [545, 134] width 7 height 7
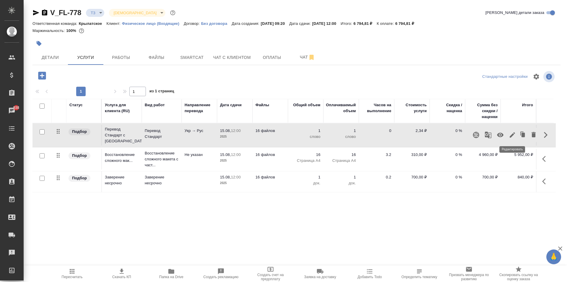
click at [512, 131] on icon "button" at bounding box center [512, 134] width 7 height 7
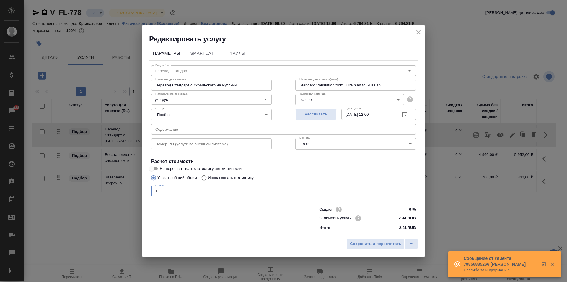
drag, startPoint x: 209, startPoint y: 193, endPoint x: 149, endPoint y: 186, distance: 60.2
click at [149, 186] on div "Вид работ Перевод Стандарт Вид работ Название для клиента Перевод Стандарт с Ук…" at bounding box center [283, 147] width 269 height 172
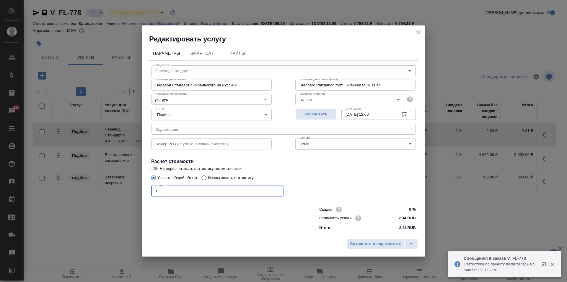
click at [206, 176] on input "Использовать статистику" at bounding box center [203, 177] width 9 height 11
radio input "true"
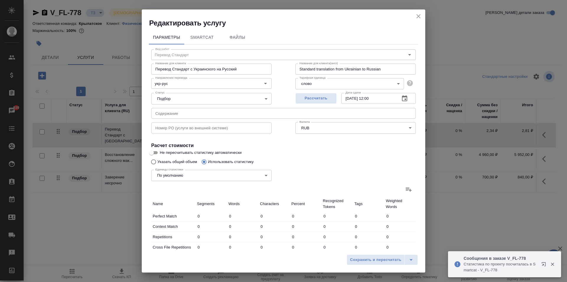
radio input "false"
click at [405, 187] on icon at bounding box center [408, 189] width 7 height 7
click at [0, 0] on input "file" at bounding box center [0, 0] width 0 height 0
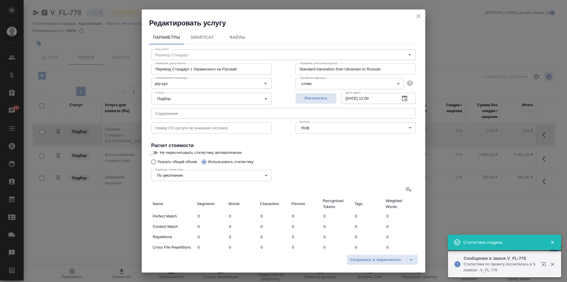
type input "9"
type input "14"
type input "103"
type input "39"
type input "71"
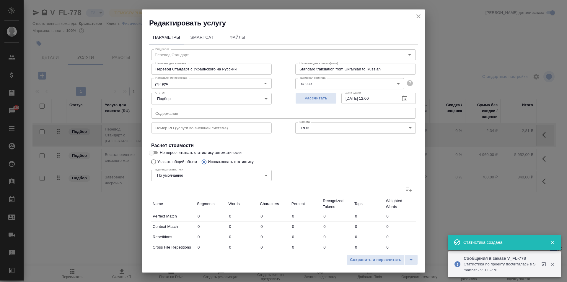
type input "393"
type input "14"
type input "41"
type input "7"
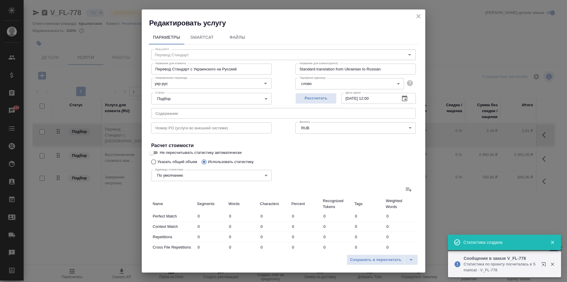
type input "7"
type input "35"
type input "1"
type input "3"
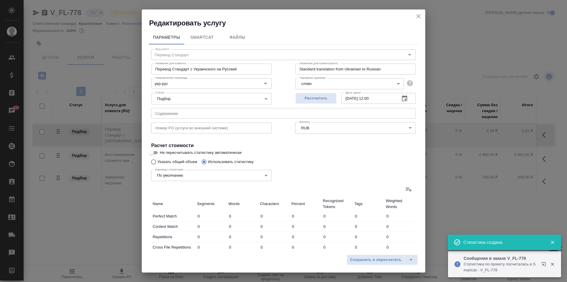
type input "1"
type input "6"
type input "364"
type input "6506"
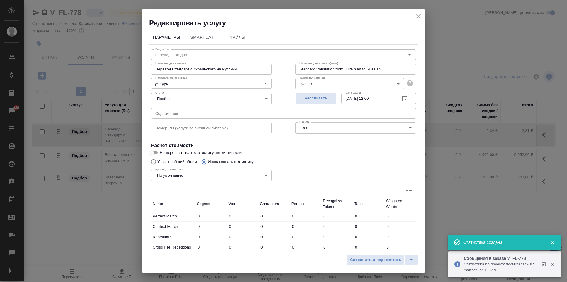
type input "48487"
type input "387"
type input "6529"
type input "48572"
type input "435"
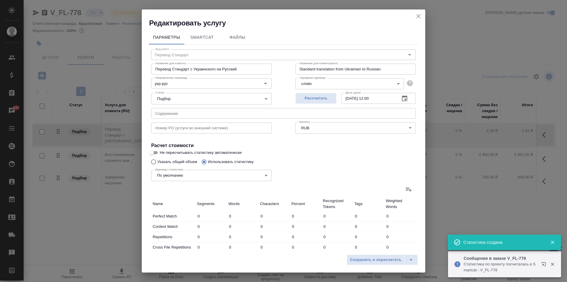
type input "6614"
type input "49068"
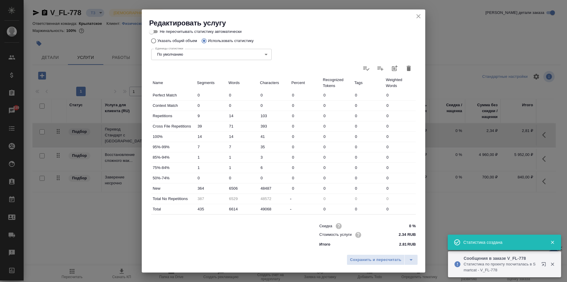
scroll to position [121, 0]
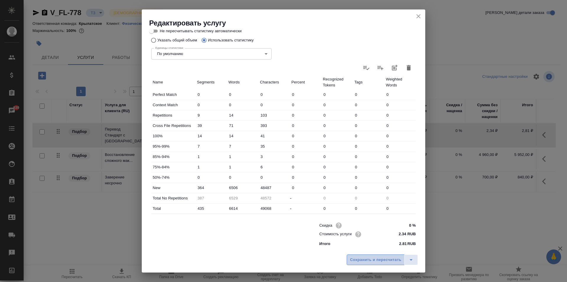
click at [386, 258] on span "Сохранить и пересчитать" at bounding box center [375, 259] width 51 height 7
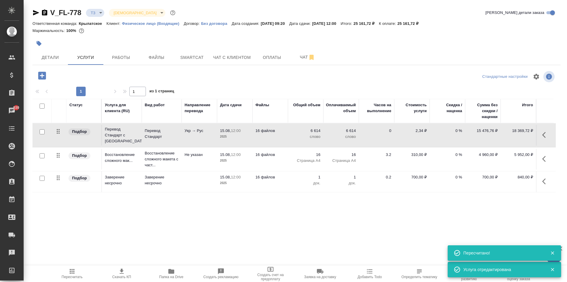
click at [73, 265] on button "Пересчитать" at bounding box center [72, 273] width 50 height 17
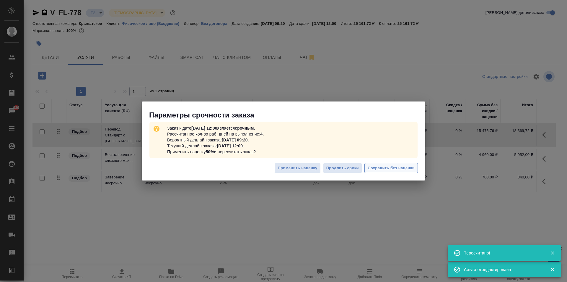
click at [391, 167] on span "Сохранить без наценки" at bounding box center [391, 168] width 47 height 7
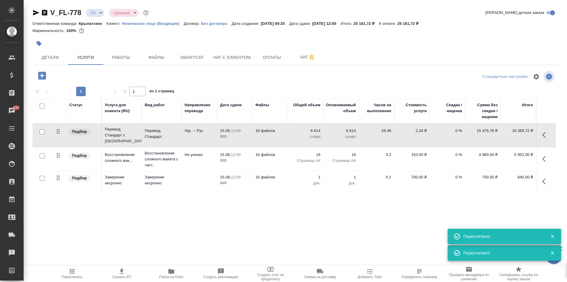
type input "urgent"
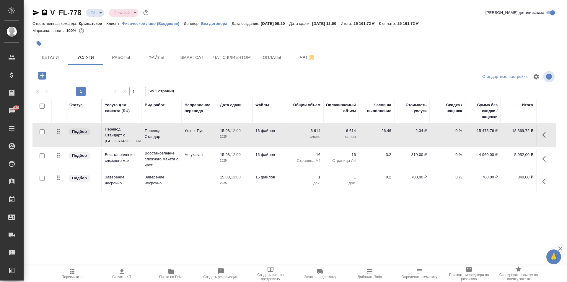
click at [346, 69] on div "V_FL-778 ТЗ tz Срочный urgent Кратко детали заказа Ответственная команда: Крыла…" at bounding box center [296, 120] width 535 height 241
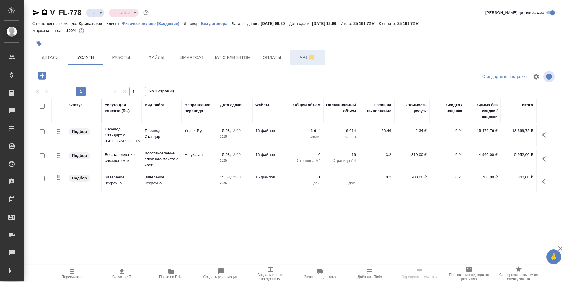
click at [296, 62] on button "Чат" at bounding box center [307, 57] width 35 height 15
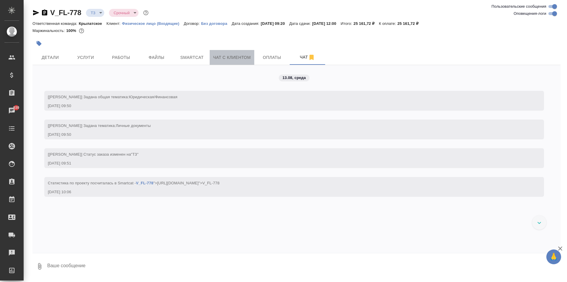
click at [226, 59] on span "Чат с клиентом" at bounding box center [232, 57] width 38 height 7
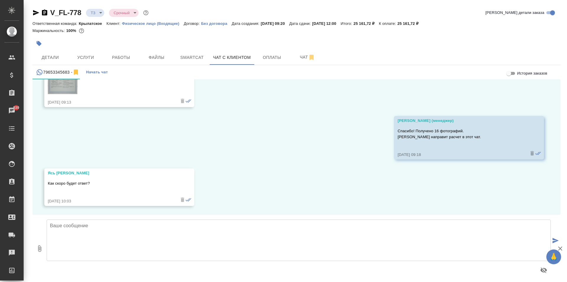
scroll to position [3, 0]
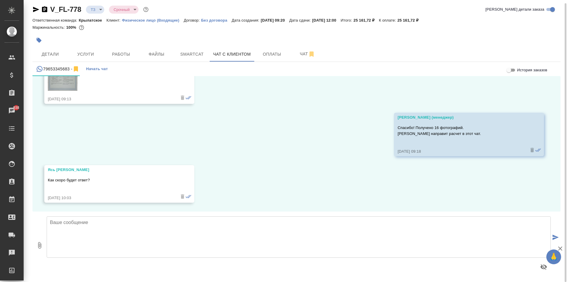
click at [459, 38] on div at bounding box center [296, 40] width 528 height 13
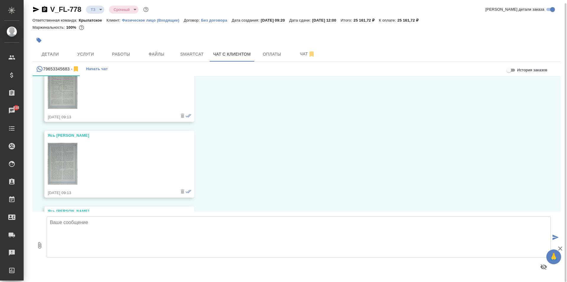
scroll to position [1271, 0]
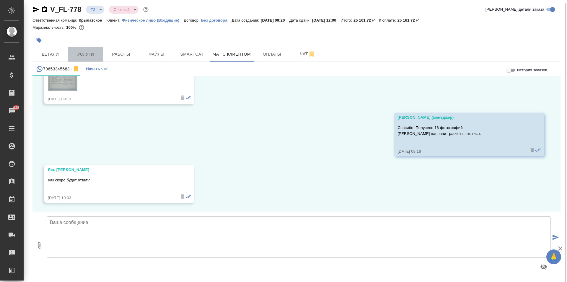
click at [89, 48] on button "Услуги" at bounding box center [85, 54] width 35 height 15
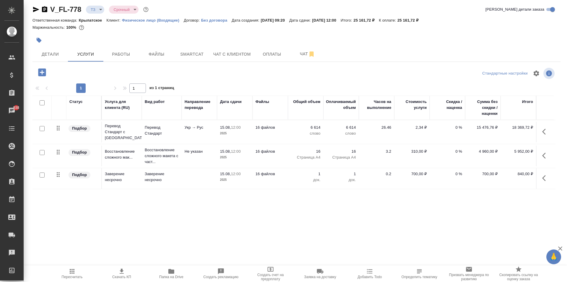
click at [56, 263] on div ".cls-1 fill:#fff; AWATERA [PERSON_NAME] Спецификации Заказы 938 Чаты Todo Проек…" at bounding box center [283, 141] width 567 height 282
click at [64, 266] on button "Пересчитать" at bounding box center [72, 273] width 50 height 17
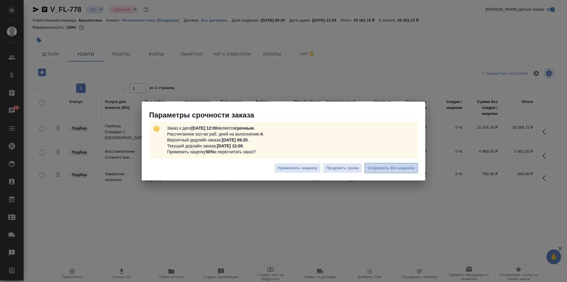
click at [401, 166] on span "Сохранить без наценки" at bounding box center [391, 168] width 47 height 7
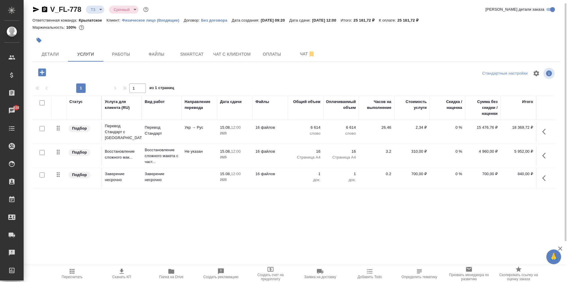
click at [500, 41] on div at bounding box center [296, 40] width 528 height 13
click at [548, 129] on icon "button" at bounding box center [545, 131] width 7 height 7
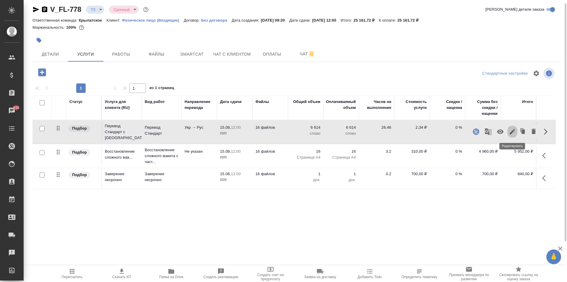
click at [514, 131] on icon "button" at bounding box center [512, 131] width 5 height 5
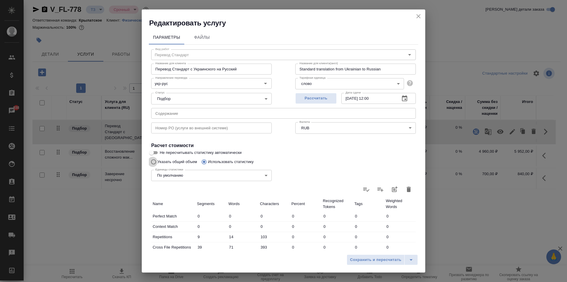
click at [156, 164] on input "Указать общий объем" at bounding box center [152, 161] width 9 height 11
radio input "true"
radio input "false"
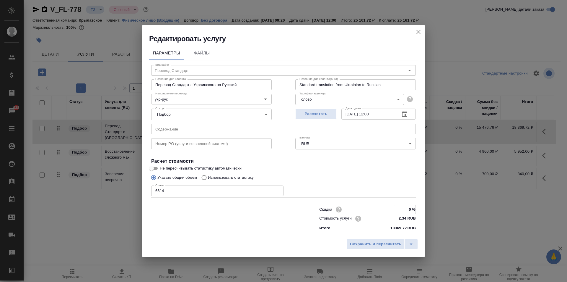
click at [406, 212] on input "0 %" at bounding box center [405, 209] width 22 height 9
type input "10 %"
click at [386, 246] on span "Сохранить и пересчитать" at bounding box center [375, 243] width 51 height 7
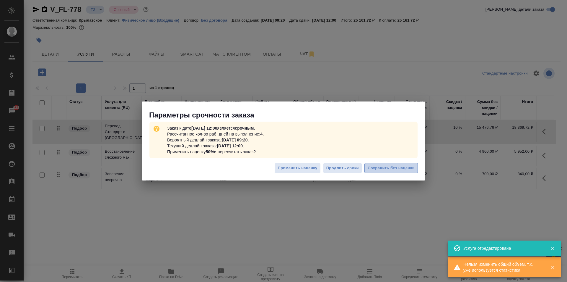
click at [398, 168] on span "Сохранить без наценки" at bounding box center [391, 168] width 47 height 7
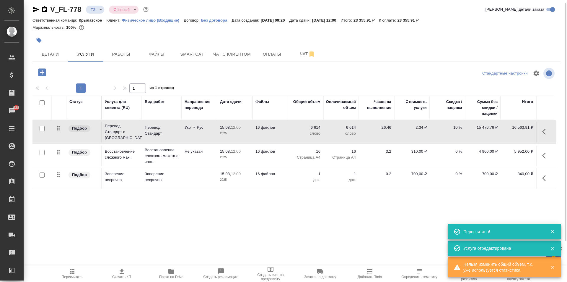
click at [77, 277] on span "Пересчитать" at bounding box center [72, 276] width 21 height 4
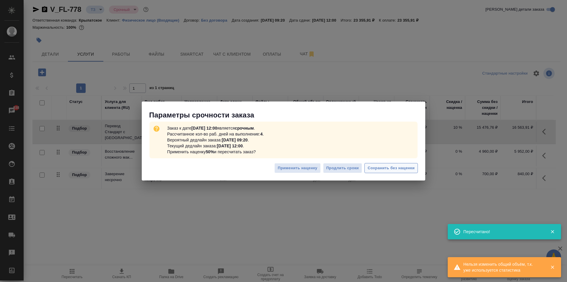
click at [389, 167] on span "Сохранить без наценки" at bounding box center [391, 168] width 47 height 7
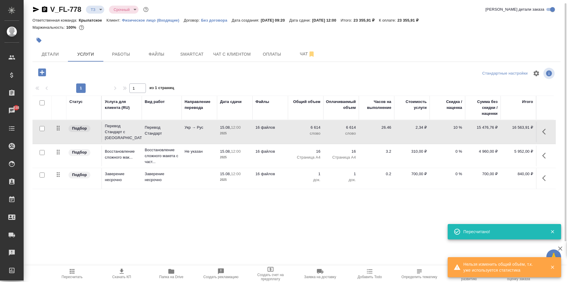
click at [548, 155] on icon "button" at bounding box center [545, 155] width 7 height 7
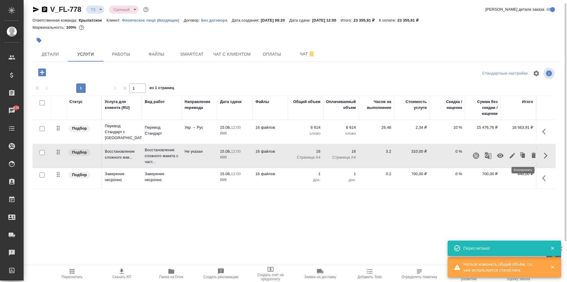
click at [510, 157] on icon "button" at bounding box center [512, 155] width 7 height 7
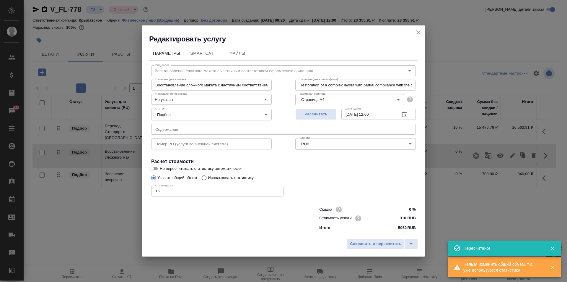
click at [407, 210] on input "0 %" at bounding box center [405, 209] width 22 height 9
type input "10 %"
click at [385, 236] on div "Сохранить и пересчитать" at bounding box center [284, 245] width 284 height 21
click at [384, 242] on span "Сохранить и пересчитать" at bounding box center [375, 243] width 51 height 7
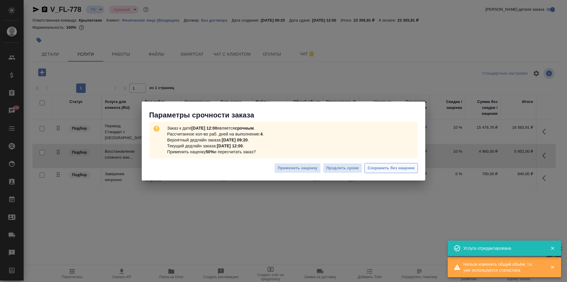
click at [406, 169] on span "Сохранить без наценки" at bounding box center [391, 168] width 47 height 7
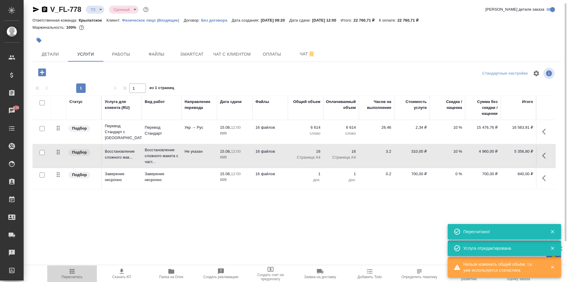
click at [58, 270] on span "Пересчитать" at bounding box center [72, 272] width 43 height 11
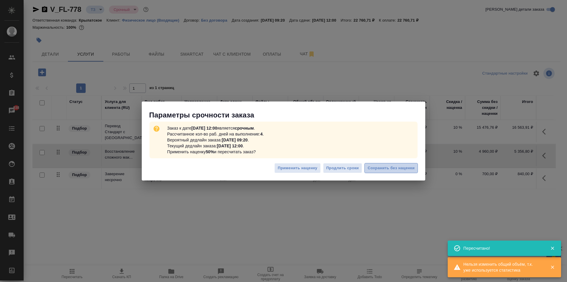
click at [402, 167] on span "Сохранить без наценки" at bounding box center [391, 168] width 47 height 7
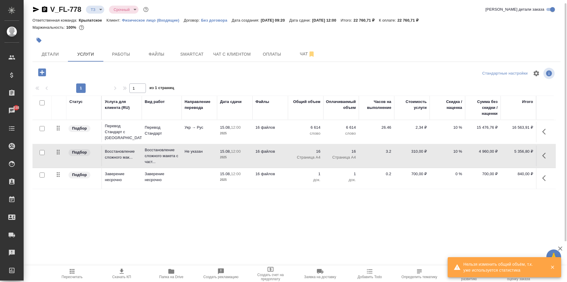
click at [482, 40] on div at bounding box center [296, 40] width 528 height 13
click at [466, 52] on div "Детали Услуги Работы Файлы Smartcat Чат с клиентом Оплаты Чат" at bounding box center [296, 54] width 528 height 15
click at [468, 54] on div "Детали Услуги Работы Файлы Smartcat Чат с клиентом Оплаты Чат" at bounding box center [296, 54] width 528 height 15
click at [227, 54] on span "Чат с клиентом" at bounding box center [232, 54] width 38 height 7
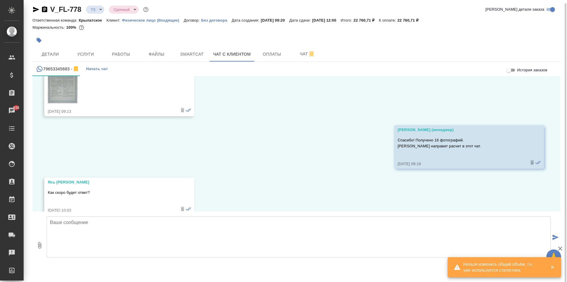
scroll to position [1271, 0]
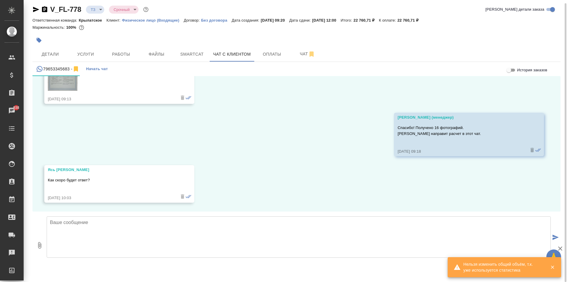
click at [118, 229] on textarea at bounding box center [299, 236] width 504 height 41
paste textarea "Срок исполнения: 3 рабочих дня. Стоимость заказа составит: 22 760 руб. (!) в ст…"
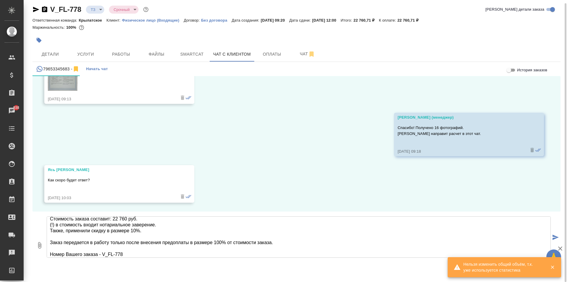
scroll to position [0, 0]
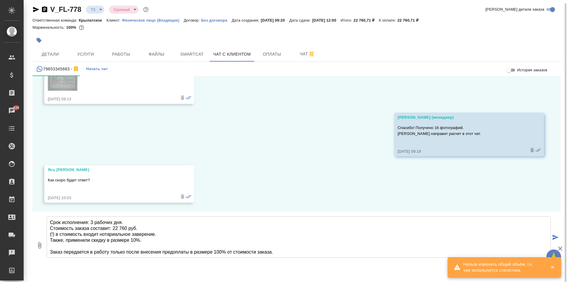
click at [126, 226] on textarea "Срок исполнения: 3 рабочих дня. Стоимость заказа составит: 22 760 руб. (!) в ст…" at bounding box center [299, 236] width 504 height 41
click at [164, 228] on textarea "Срок исполнения: 3 рабочих дня. Стоимость заказа составит: 22 761 руб. (!) в ст…" at bounding box center [299, 236] width 504 height 41
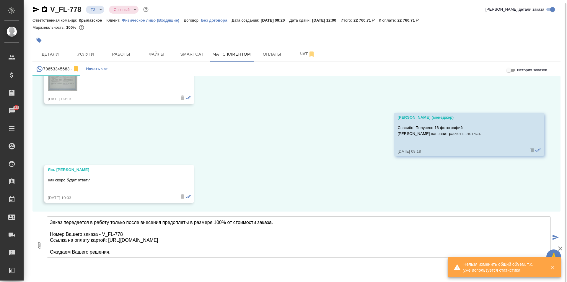
scroll to position [30, 0]
click at [125, 256] on textarea "Срок исполнения: 3 рабочих дня. Стоимость заказа составит: 22 761 руб. (!) в ст…" at bounding box center [299, 236] width 504 height 41
type textarea "Срок исполнения: 3 рабочих дня. Стоимость заказа составит: 22 761 руб. (!) в ст…"
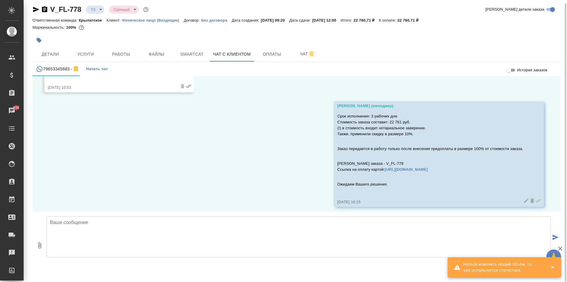
scroll to position [1386, 0]
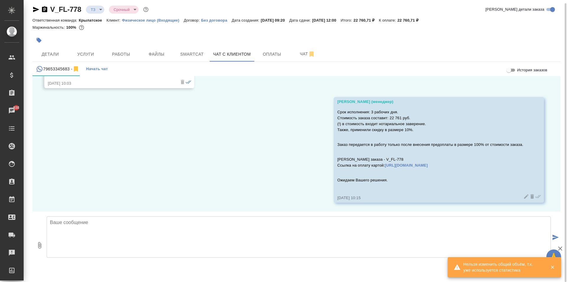
click at [100, 12] on body "🙏 .cls-1 fill:#fff; AWATERA Kasymov Timur Клиенты Спецификации Заказы 938 Чаты …" at bounding box center [283, 141] width 567 height 282
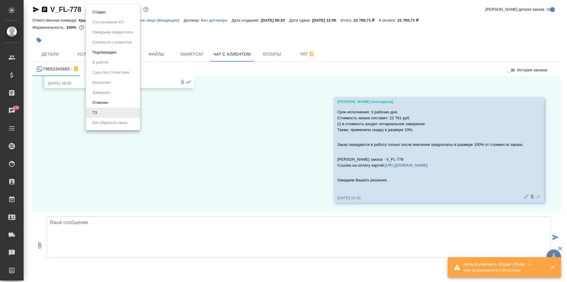
click at [234, 84] on div at bounding box center [283, 141] width 567 height 282
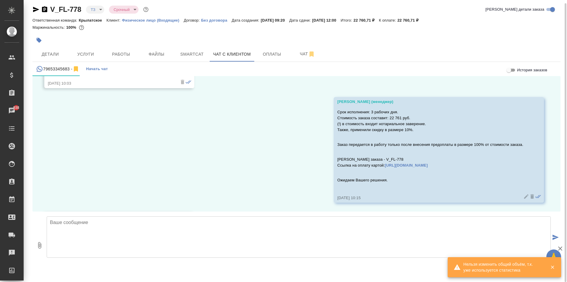
scroll to position [1432, 0]
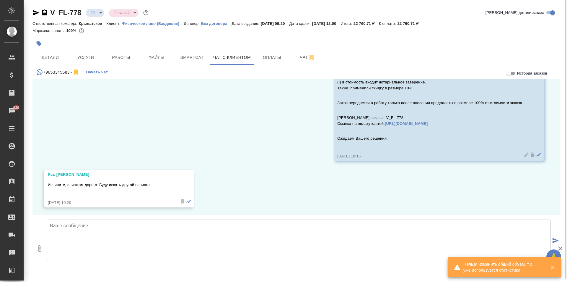
scroll to position [1432, 0]
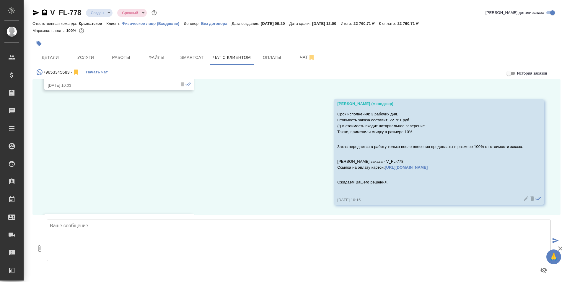
scroll to position [1432, 0]
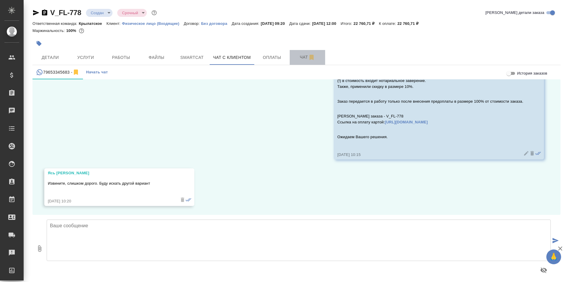
click at [292, 62] on button "Чат" at bounding box center [307, 57] width 35 height 15
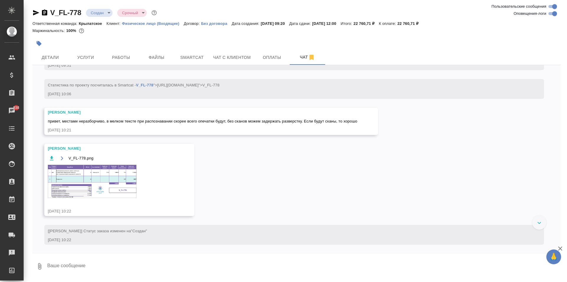
scroll to position [98, 0]
click at [98, 194] on img at bounding box center [92, 180] width 89 height 33
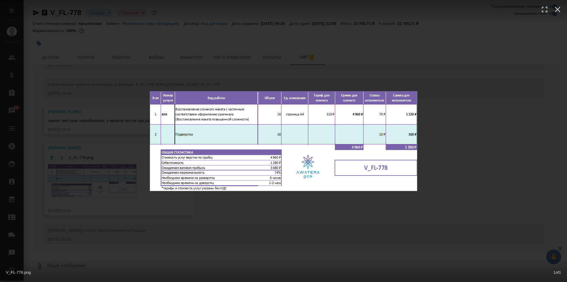
click at [285, 203] on div "V_FL-778.png 1 of 1" at bounding box center [283, 141] width 567 height 282
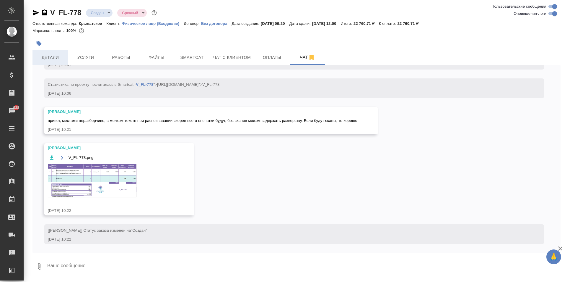
click at [50, 54] on span "Детали" at bounding box center [50, 57] width 28 height 7
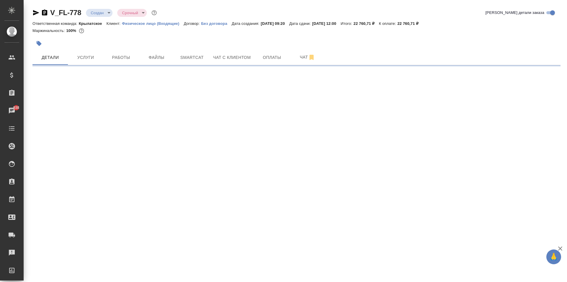
select select "RU"
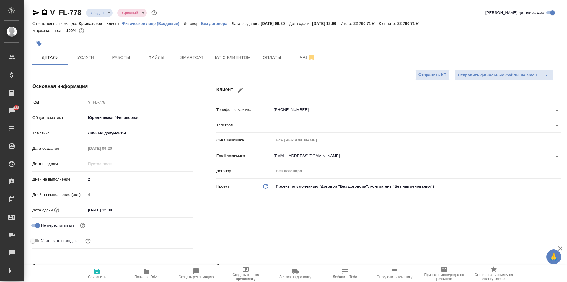
type textarea "x"
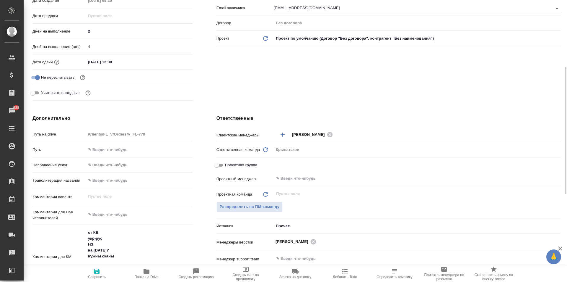
click at [110, 161] on body "🙏 .cls-1 fill:#fff; AWATERA [PERSON_NAME] Спецификации Заказы 938 Чаты Todo Про…" at bounding box center [283, 141] width 567 height 282
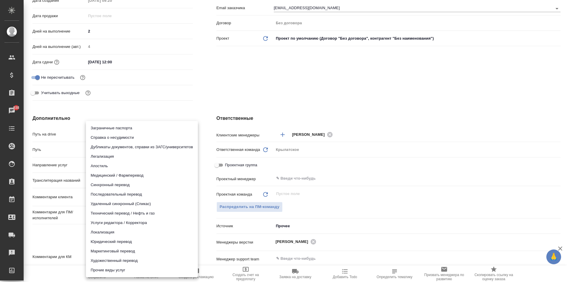
click at [113, 240] on li "Юридический перевод" at bounding box center [142, 241] width 112 height 9
type input "legalTranslation"
type textarea "x"
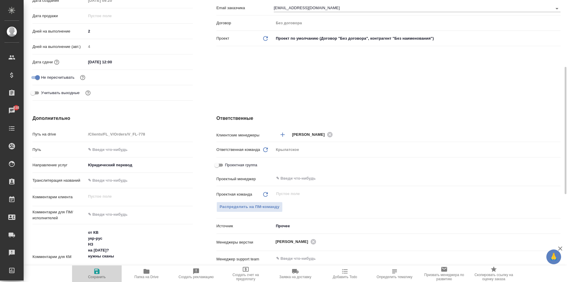
click at [99, 270] on icon "button" at bounding box center [96, 270] width 5 height 5
type textarea "x"
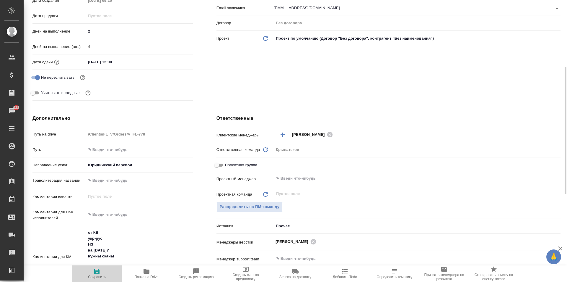
type textarea "x"
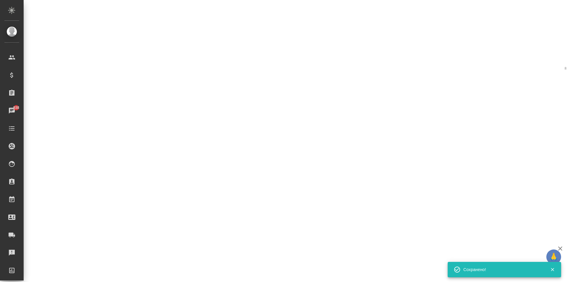
select select "RU"
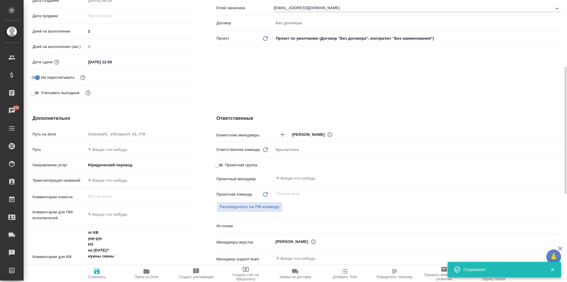
type textarea "x"
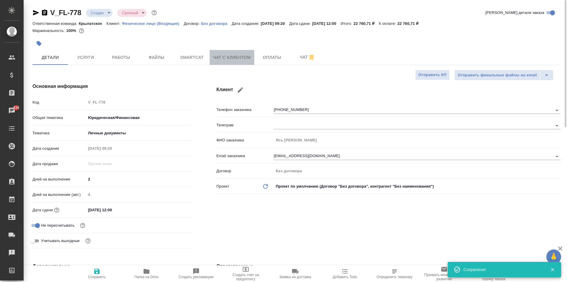
click at [235, 62] on button "Чат с клиентом" at bounding box center [232, 57] width 45 height 15
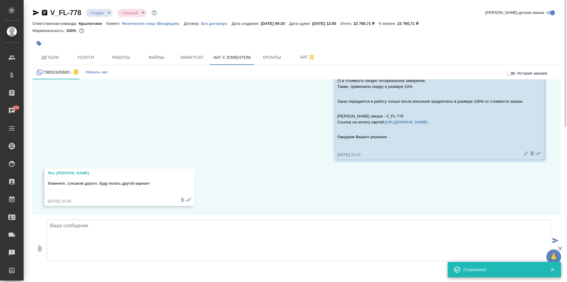
scroll to position [1432, 0]
click at [121, 180] on div "Извините, слишком дорого. Буду искать другой вариант" at bounding box center [111, 187] width 126 height 16
click at [125, 184] on p "Извините, слишком дорого. Буду искать другой вариант" at bounding box center [111, 183] width 126 height 6
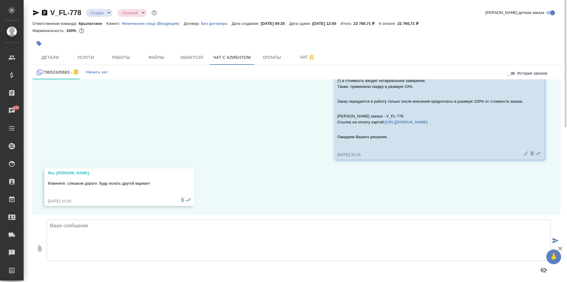
click at [217, 185] on div "13.08, [DATE] [PERSON_NAME] (менеджер) [PERSON_NAME], здравствуйте! Направьте, …" at bounding box center [296, 146] width 528 height 135
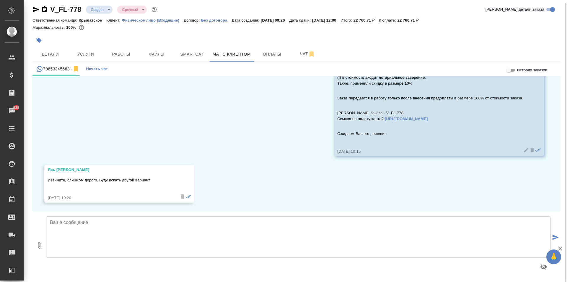
click at [104, 8] on body "🙏 .cls-1 fill:#fff; AWATERA [PERSON_NAME] Спецификации Заказы 938 Чаты Todo Про…" at bounding box center [283, 141] width 567 height 282
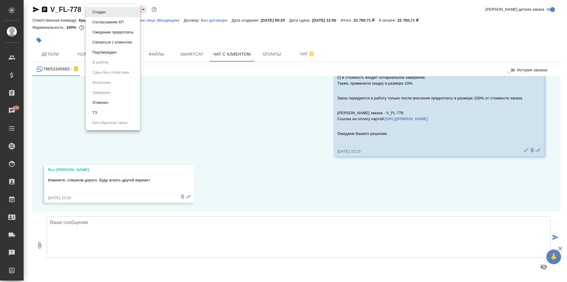
click at [87, 181] on div at bounding box center [283, 141] width 567 height 282
click at [87, 181] on div "Создан Согласование КП Ожидание предоплаты Связаться с клиентом Подтвержден В р…" at bounding box center [283, 141] width 567 height 282
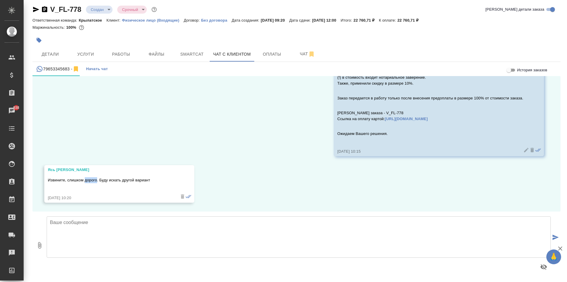
click at [88, 179] on p "Извините, слишком дорого. Буду искать другой вариант" at bounding box center [111, 180] width 126 height 6
copy p "Извините, слишком дорого. Буду искать другой вариант"
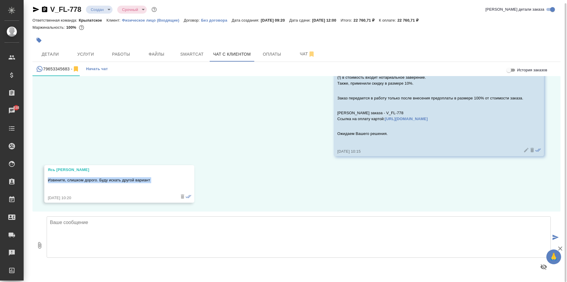
click at [94, 11] on body "🙏 .cls-1 fill:#fff; AWATERA [PERSON_NAME] Спецификации Заказы 938 Чаты Todo Про…" at bounding box center [283, 141] width 567 height 282
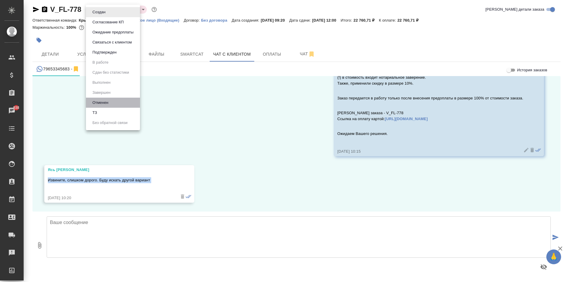
click at [104, 106] on li "Отменен" at bounding box center [113, 102] width 54 height 10
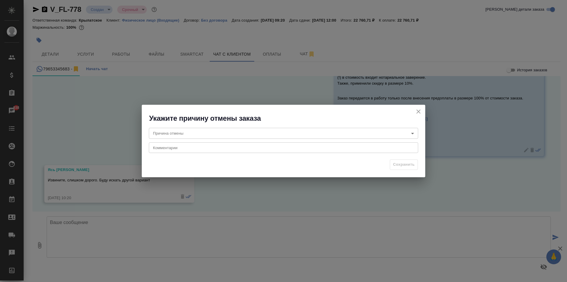
click at [164, 127] on div "Причина отмены ​ Причина отмены Комментарии x Комментарии" at bounding box center [284, 139] width 284 height 33
click at [167, 135] on body "🙏 .cls-1 fill:#fff; AWATERA [PERSON_NAME] Спецификации Заказы 938 Чаты Todo Про…" at bounding box center [283, 141] width 567 height 282
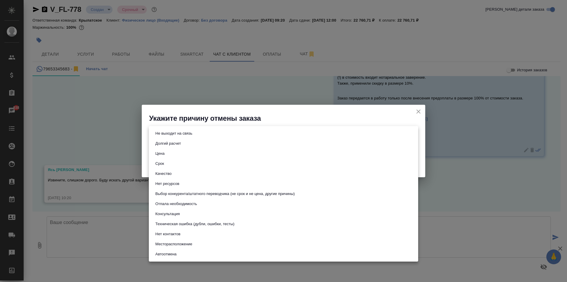
click at [165, 155] on button "Цена" at bounding box center [160, 153] width 13 height 6
type input "price"
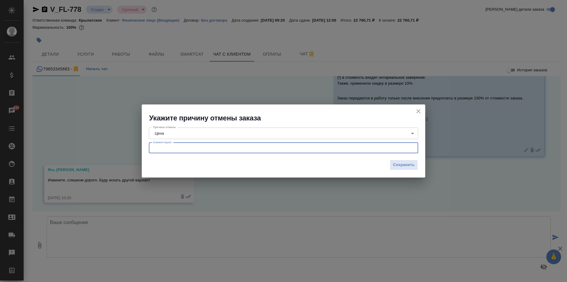
click at [170, 149] on textarea at bounding box center [283, 147] width 261 height 4
paste textarea "Извините, слишком дорого. Буду искать другой вариант"
type textarea "Извините, слишком дорого. Буду искать другой вариант"
click at [409, 164] on span "Сохранить" at bounding box center [404, 164] width 22 height 7
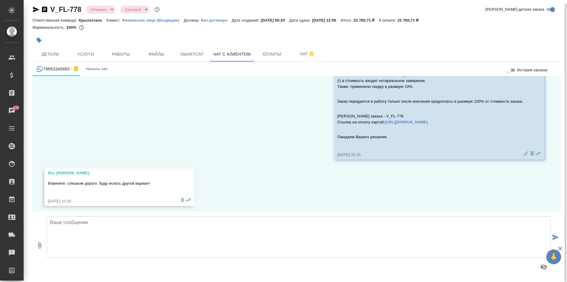
scroll to position [1432, 0]
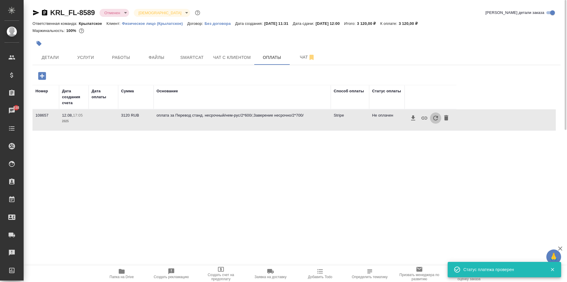
click at [436, 119] on icon "button" at bounding box center [435, 117] width 7 height 7
click at [436, 118] on icon "button" at bounding box center [435, 117] width 7 height 7
